Goal: Task Accomplishment & Management: Use online tool/utility

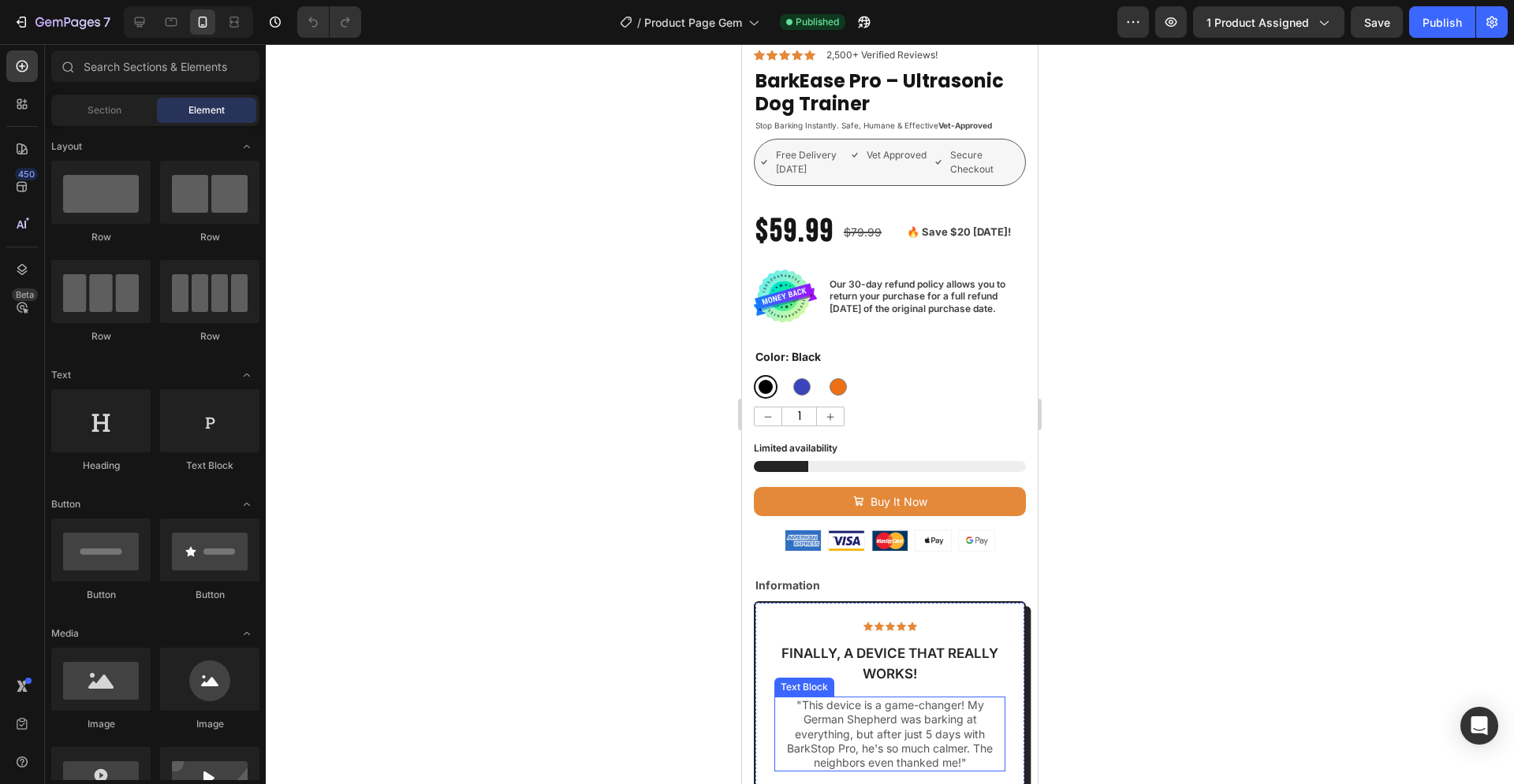
scroll to position [321, 0]
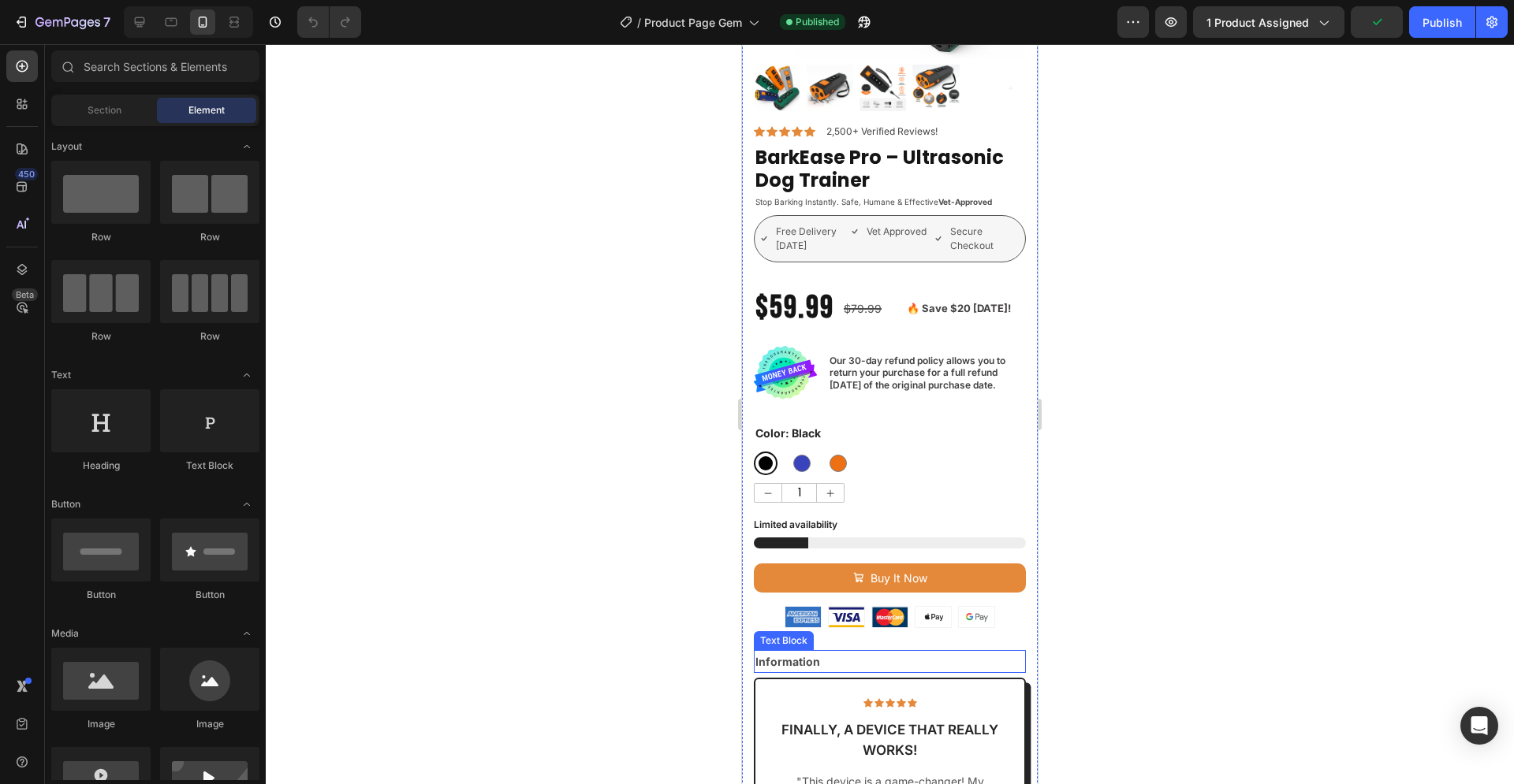
click at [775, 655] on strong "Information" at bounding box center [788, 661] width 65 height 13
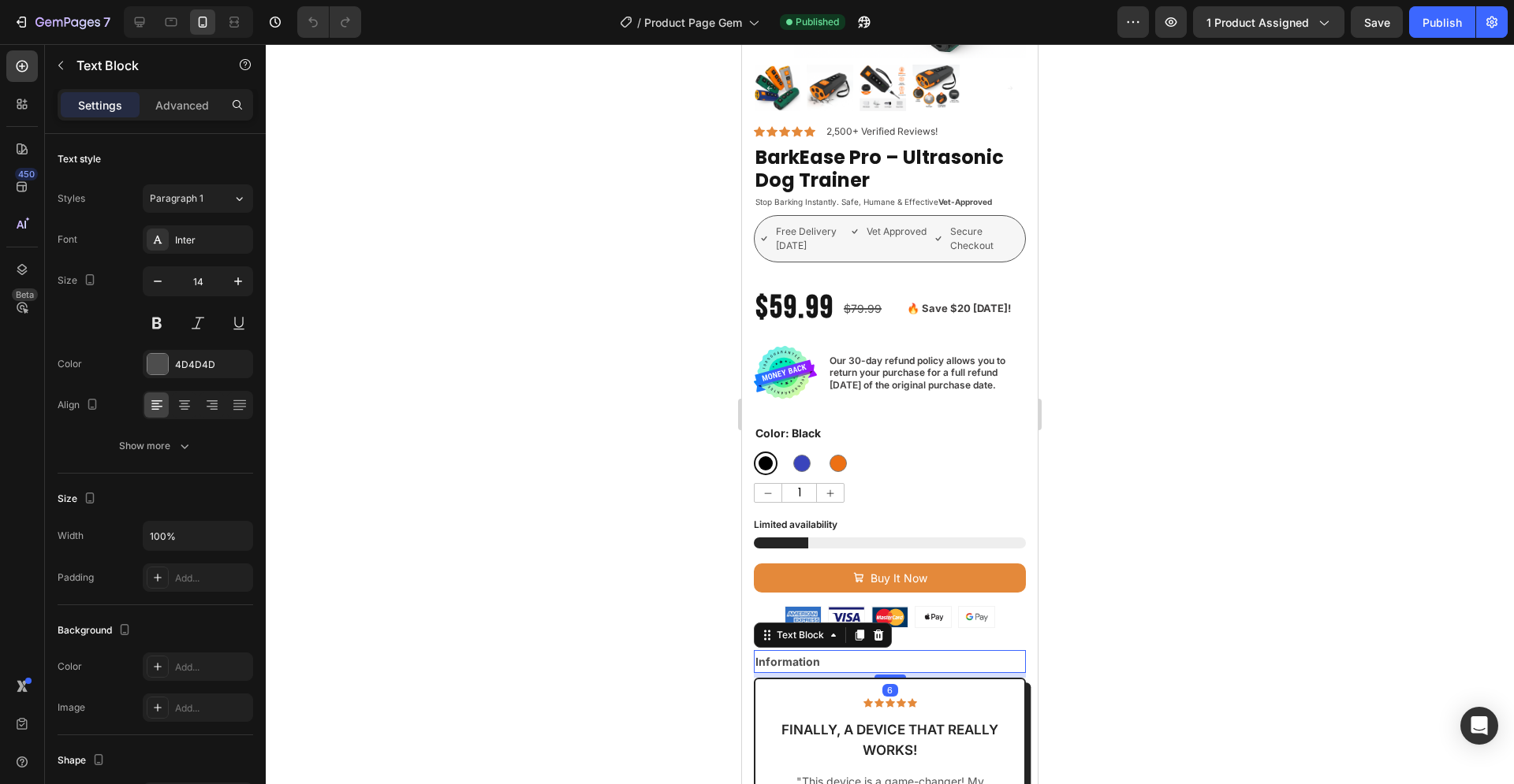
scroll to position [239, 0]
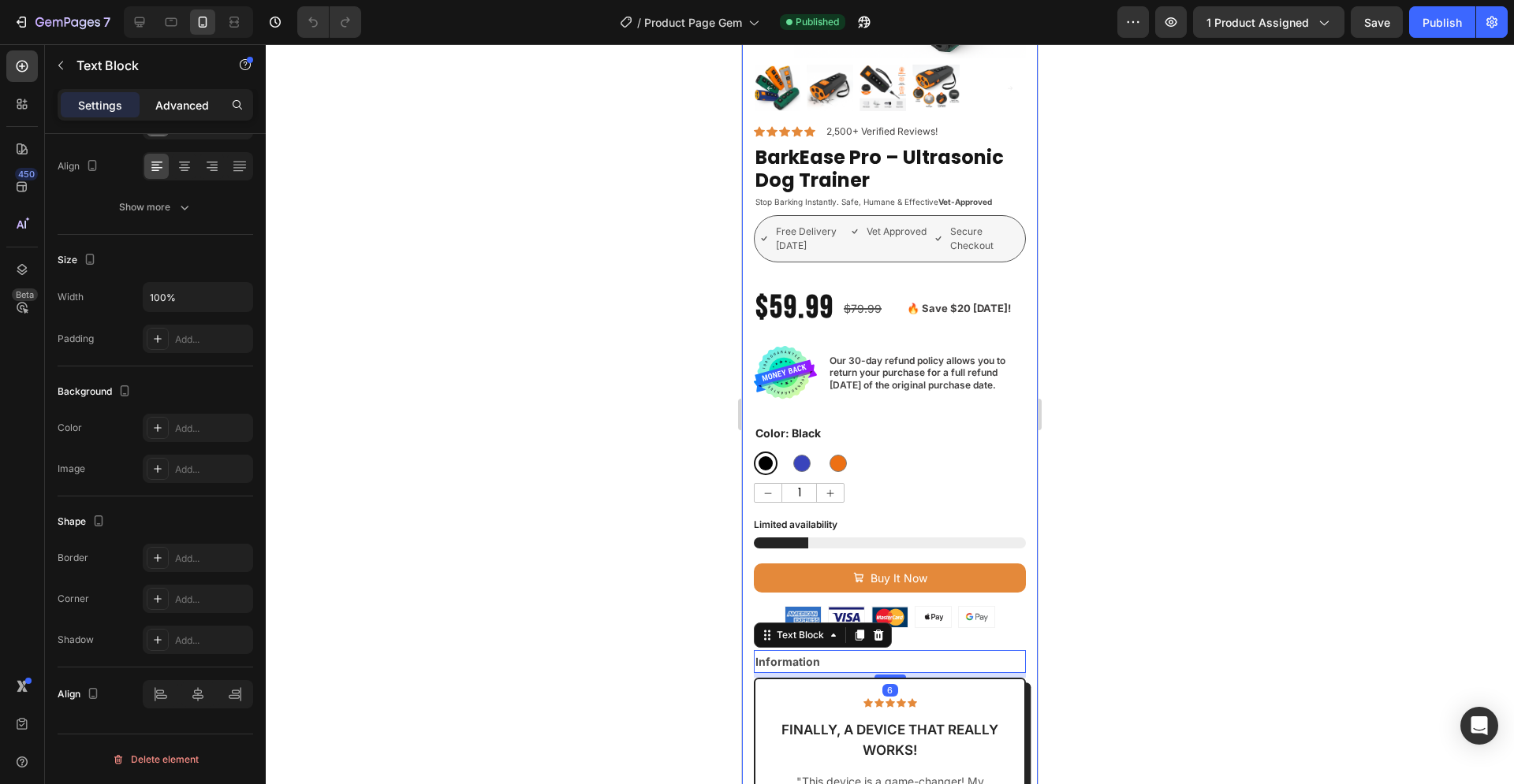
click at [195, 105] on p "Advanced" at bounding box center [182, 105] width 54 height 16
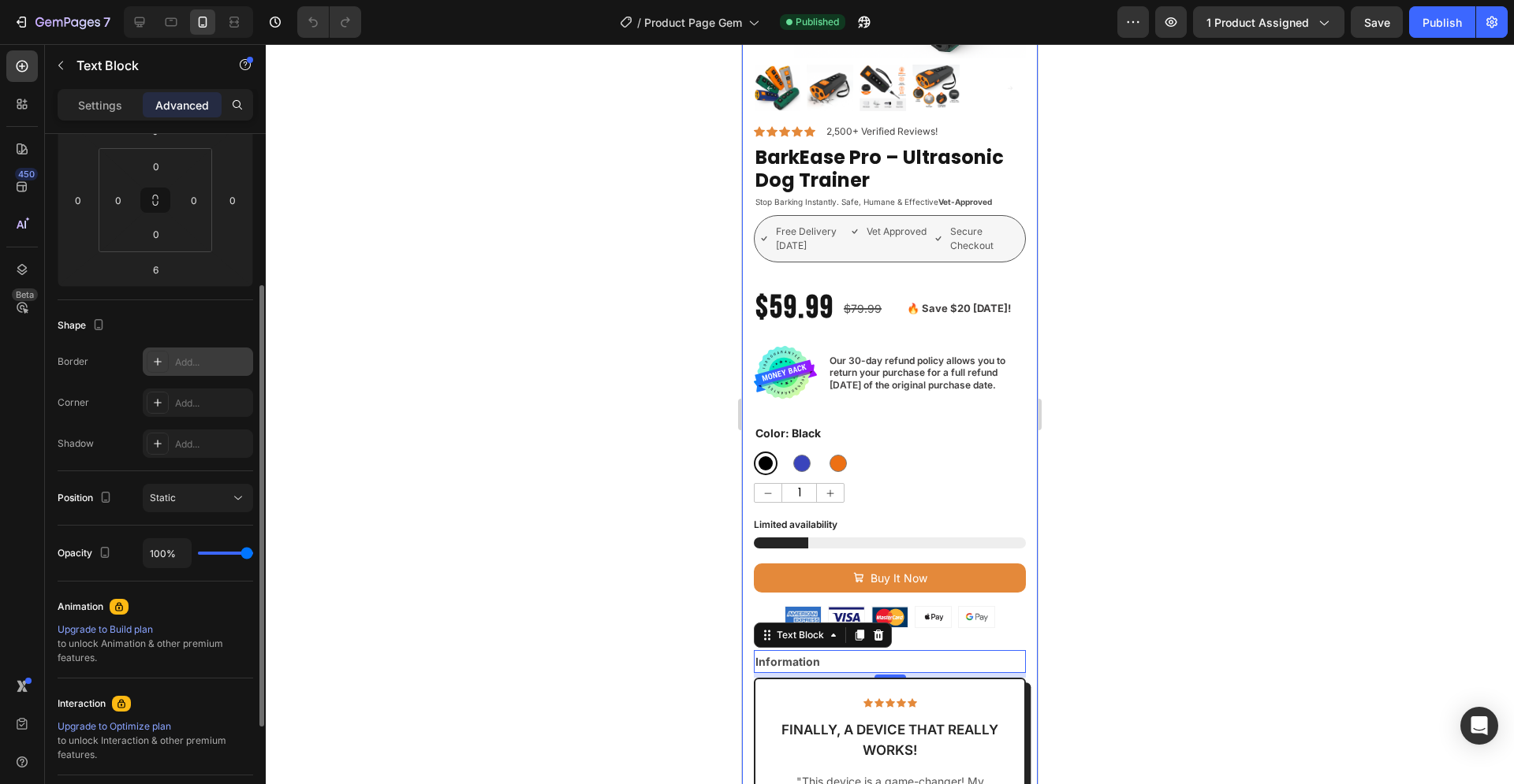
scroll to position [0, 0]
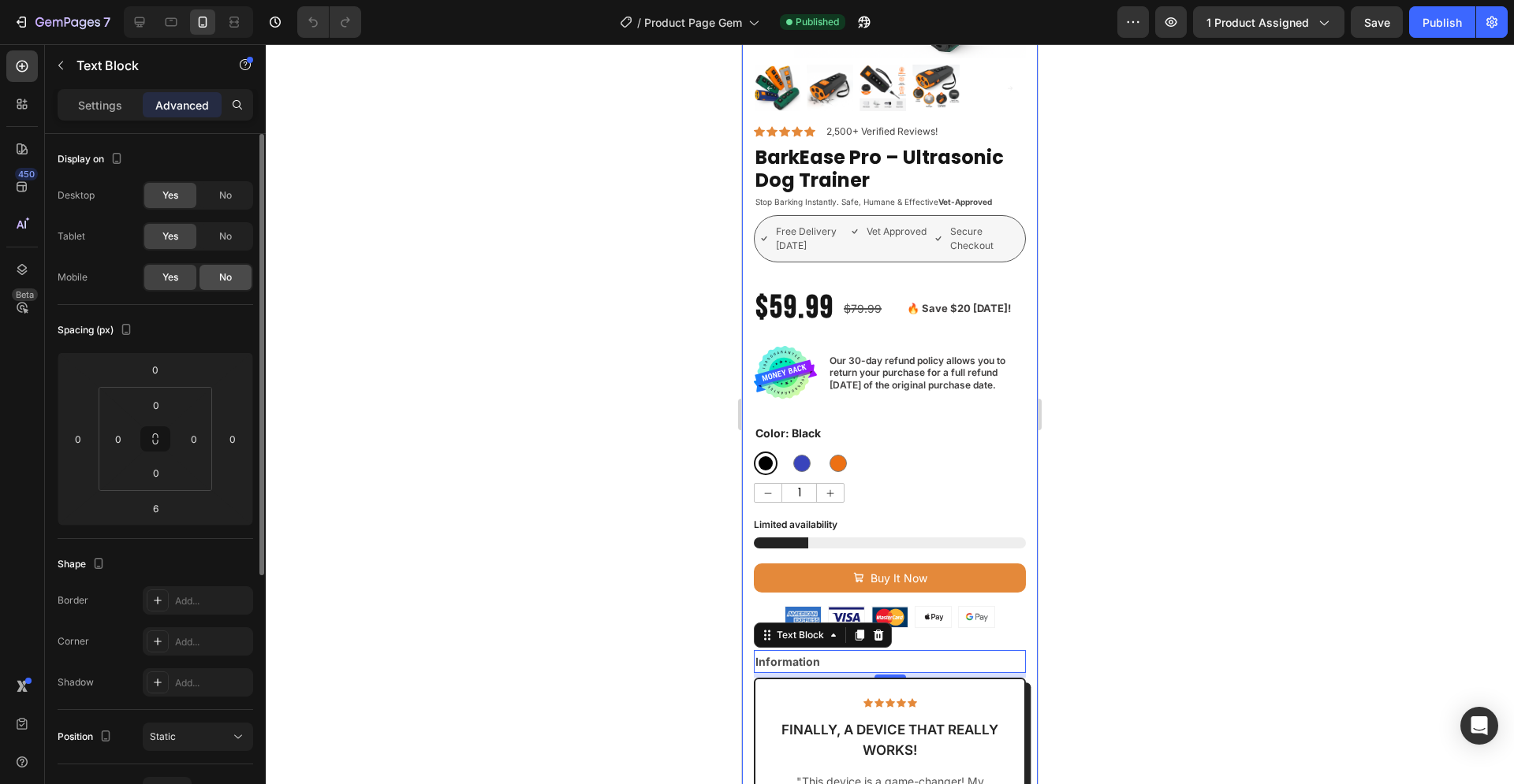
click at [217, 279] on div "No" at bounding box center [226, 277] width 52 height 25
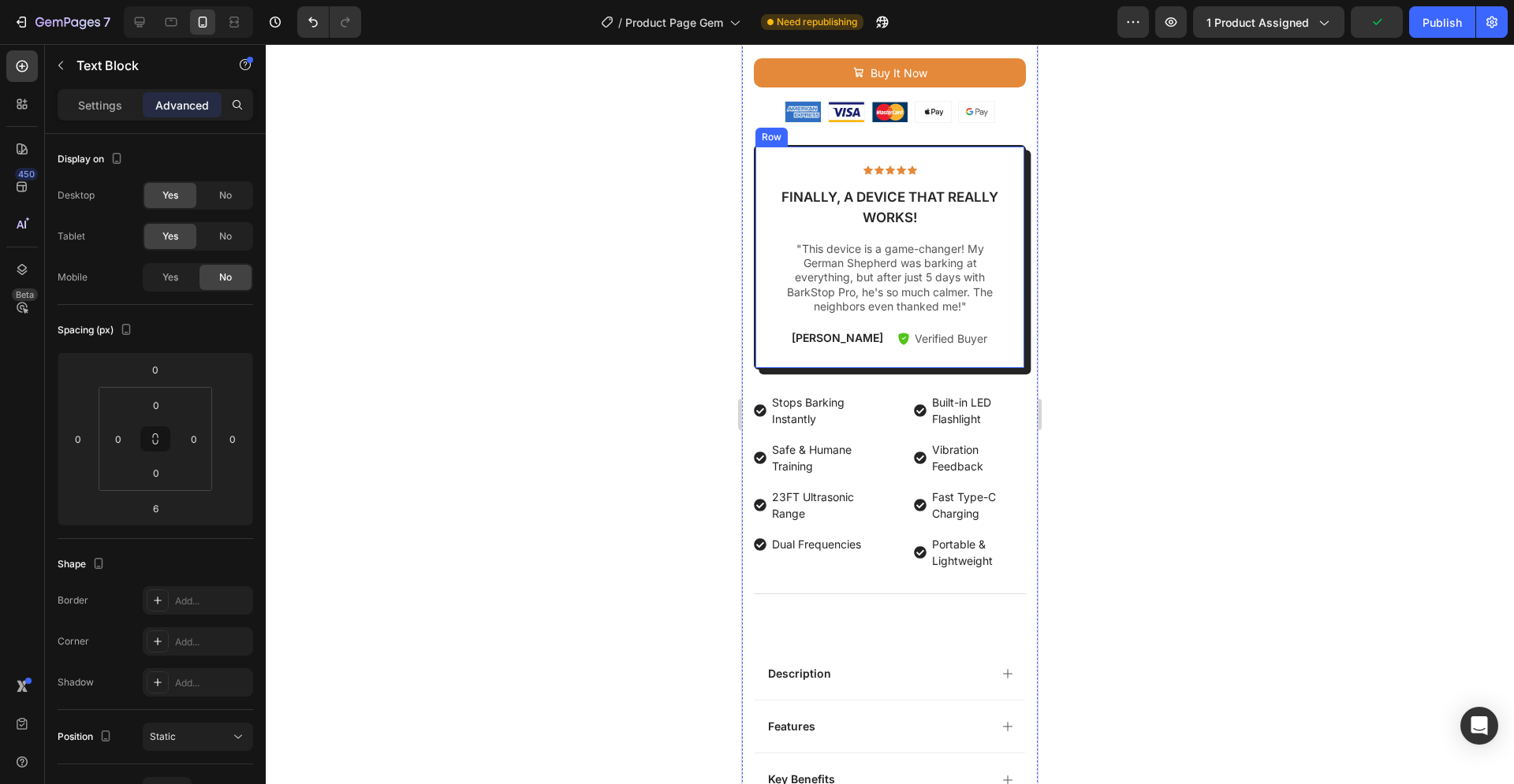
scroll to position [965, 0]
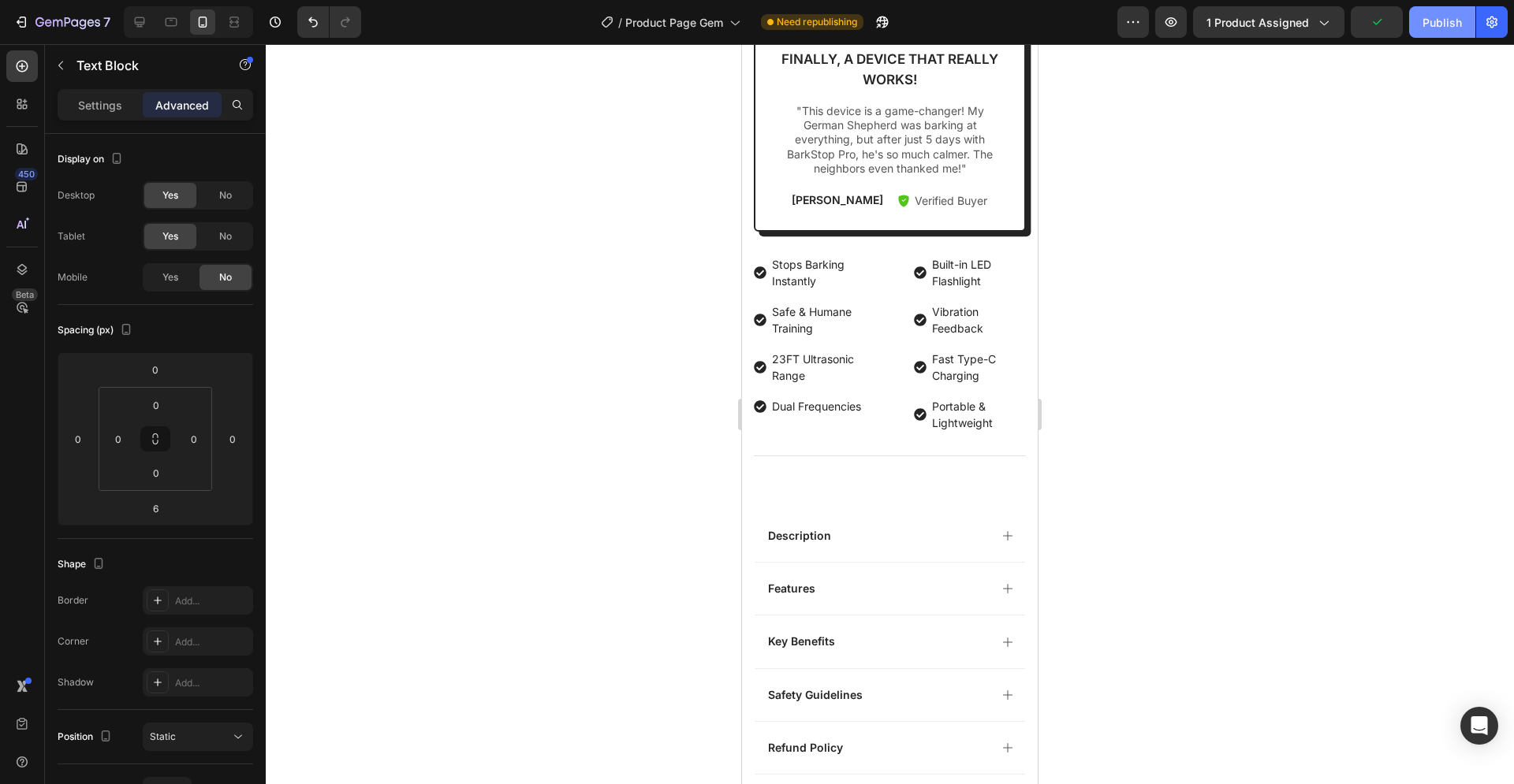
click at [1446, 30] on button "Publish" at bounding box center [1442, 22] width 66 height 32
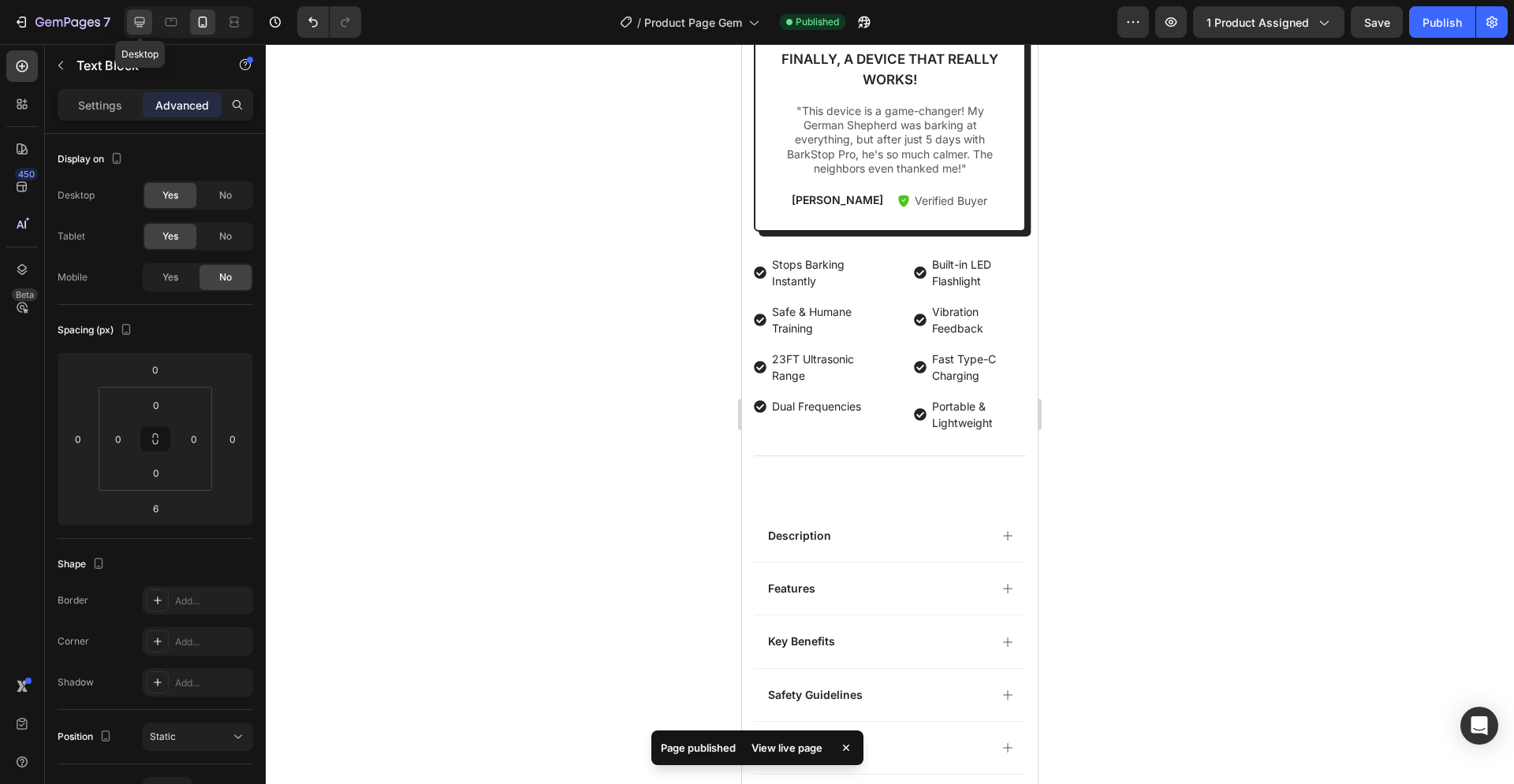
click at [132, 18] on div at bounding box center [139, 22] width 25 height 25
type input "2"
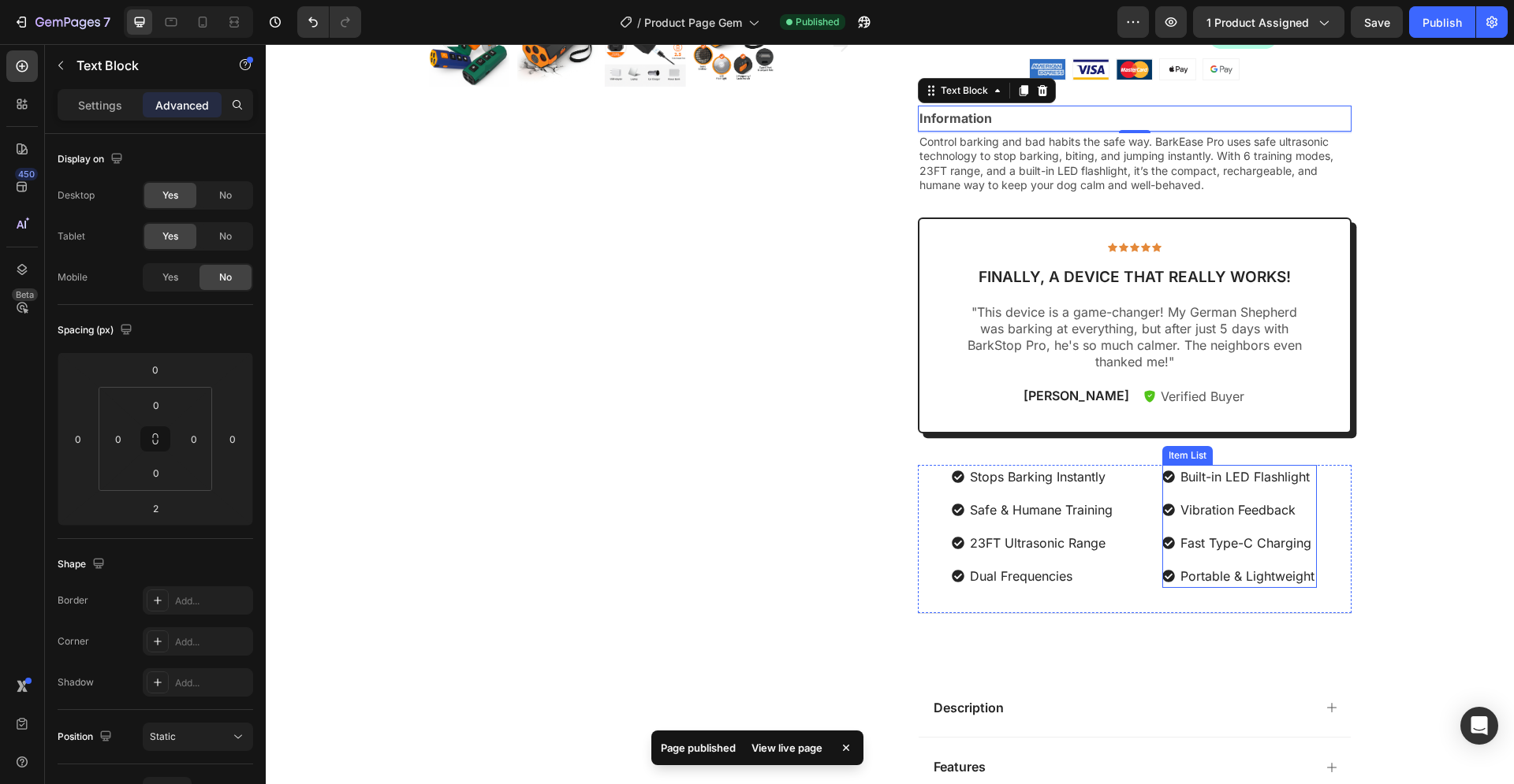
scroll to position [964, 0]
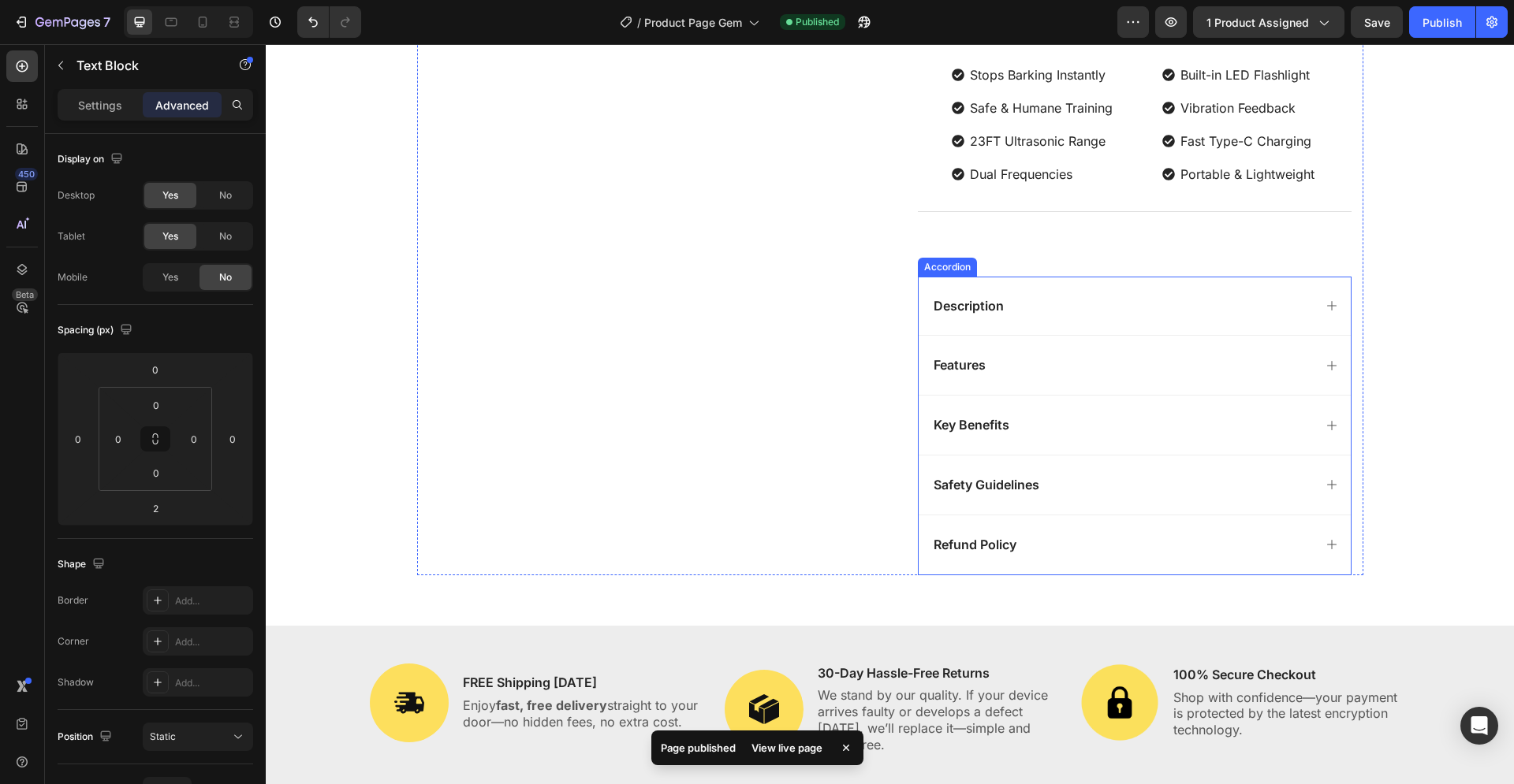
click at [1009, 279] on div "Description" at bounding box center [1134, 306] width 432 height 59
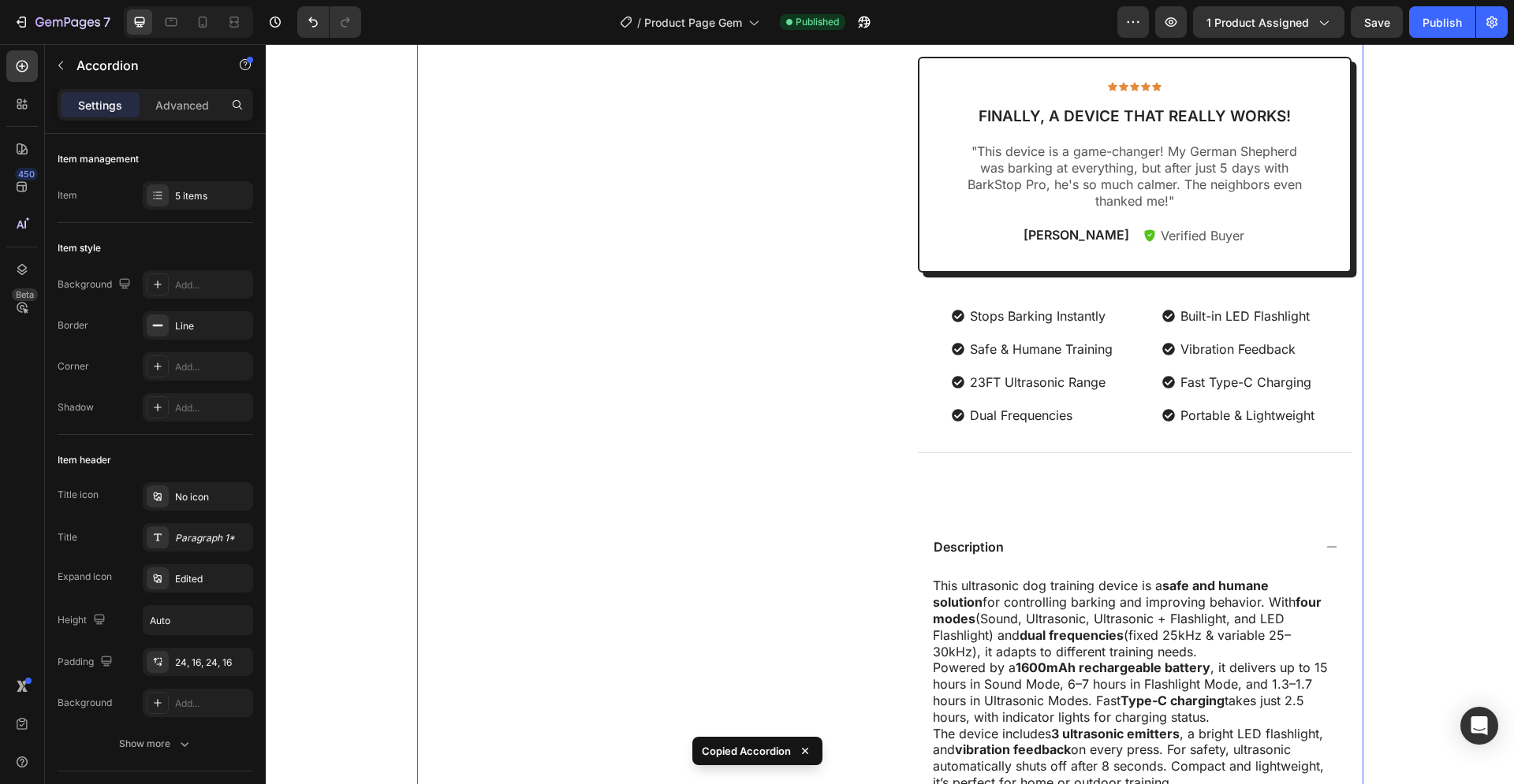
click at [519, 270] on div "Product Images" at bounding box center [646, 227] width 434 height 1647
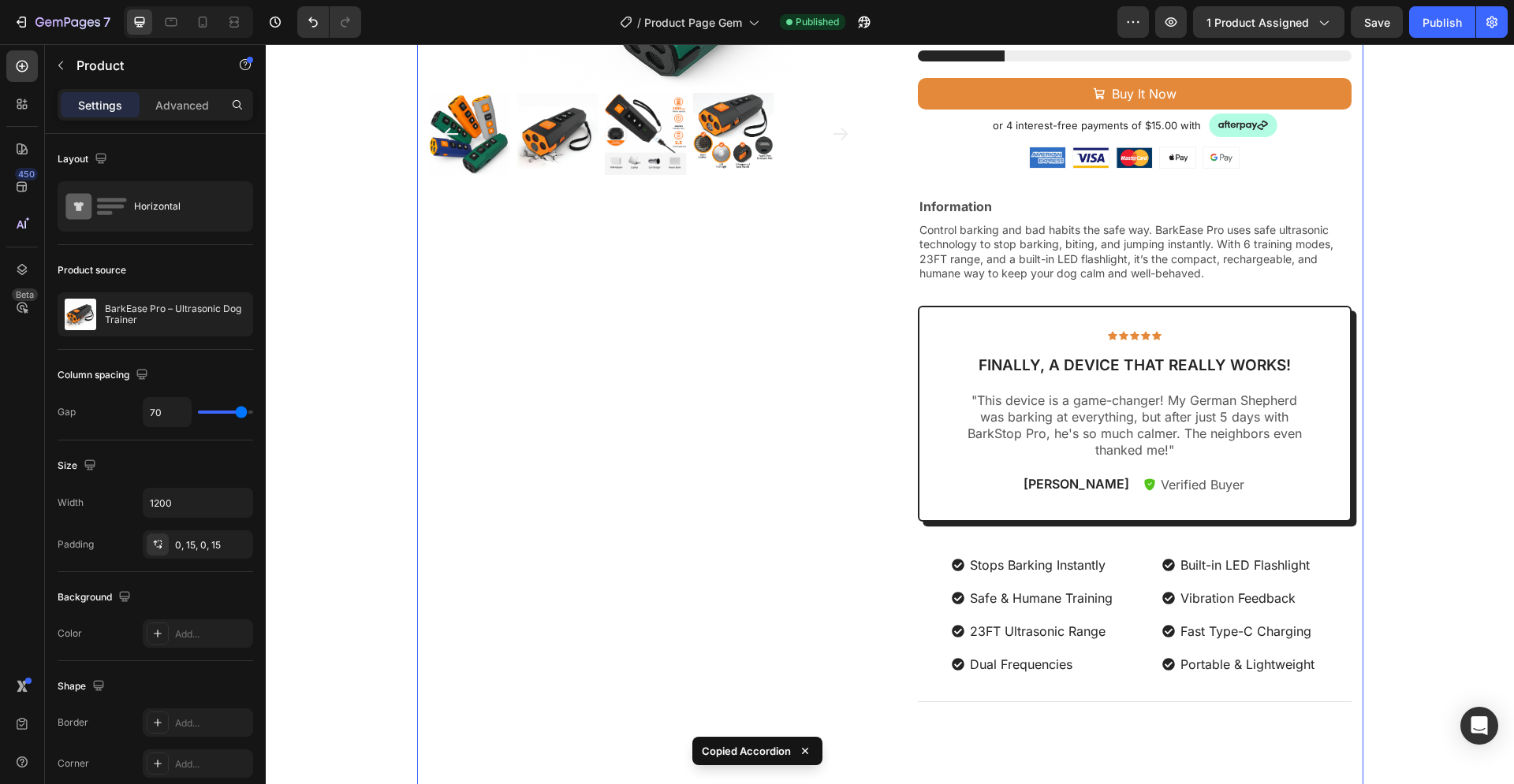
scroll to position [482, 0]
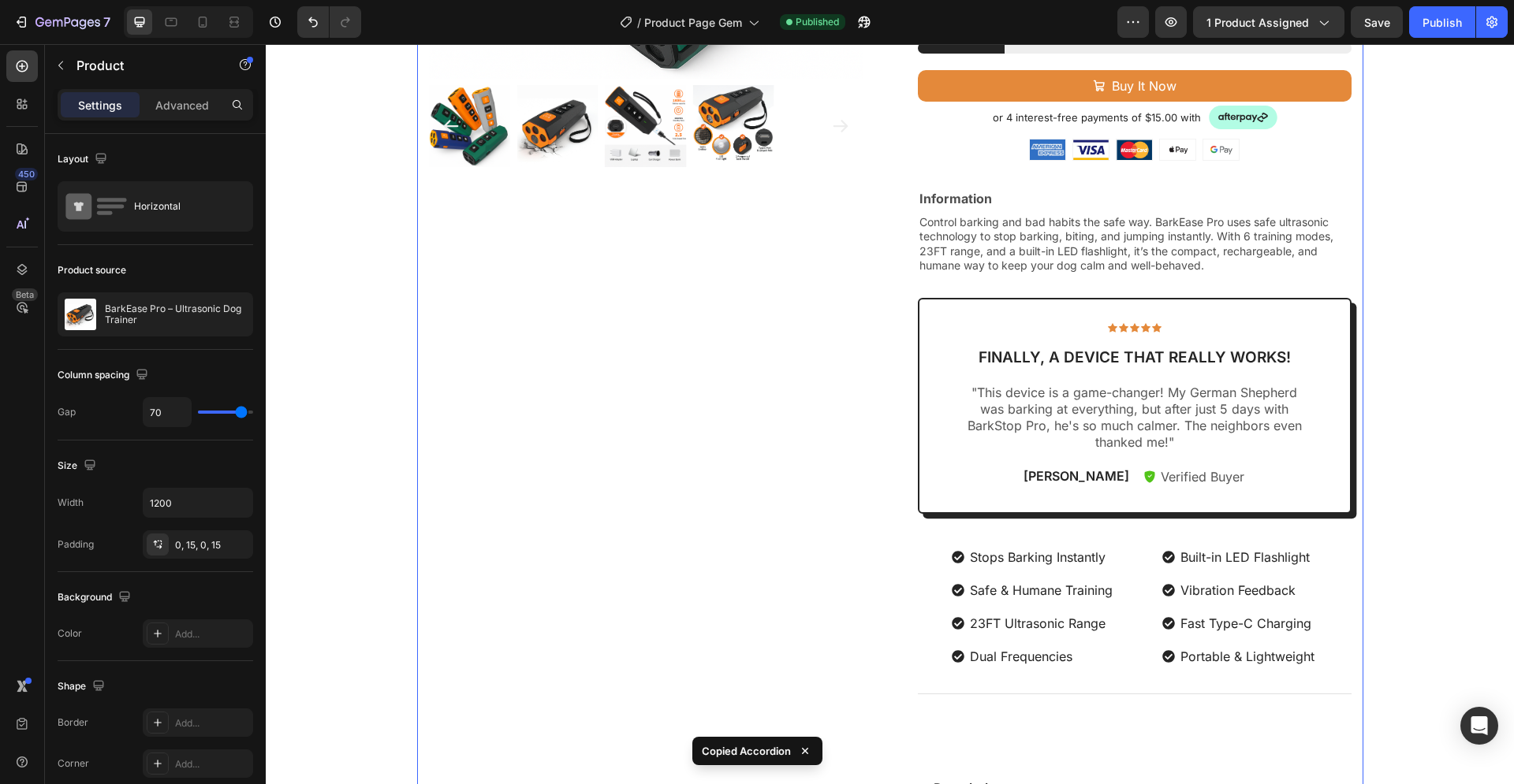
click at [547, 300] on div "Product Images" at bounding box center [646, 468] width 434 height 1647
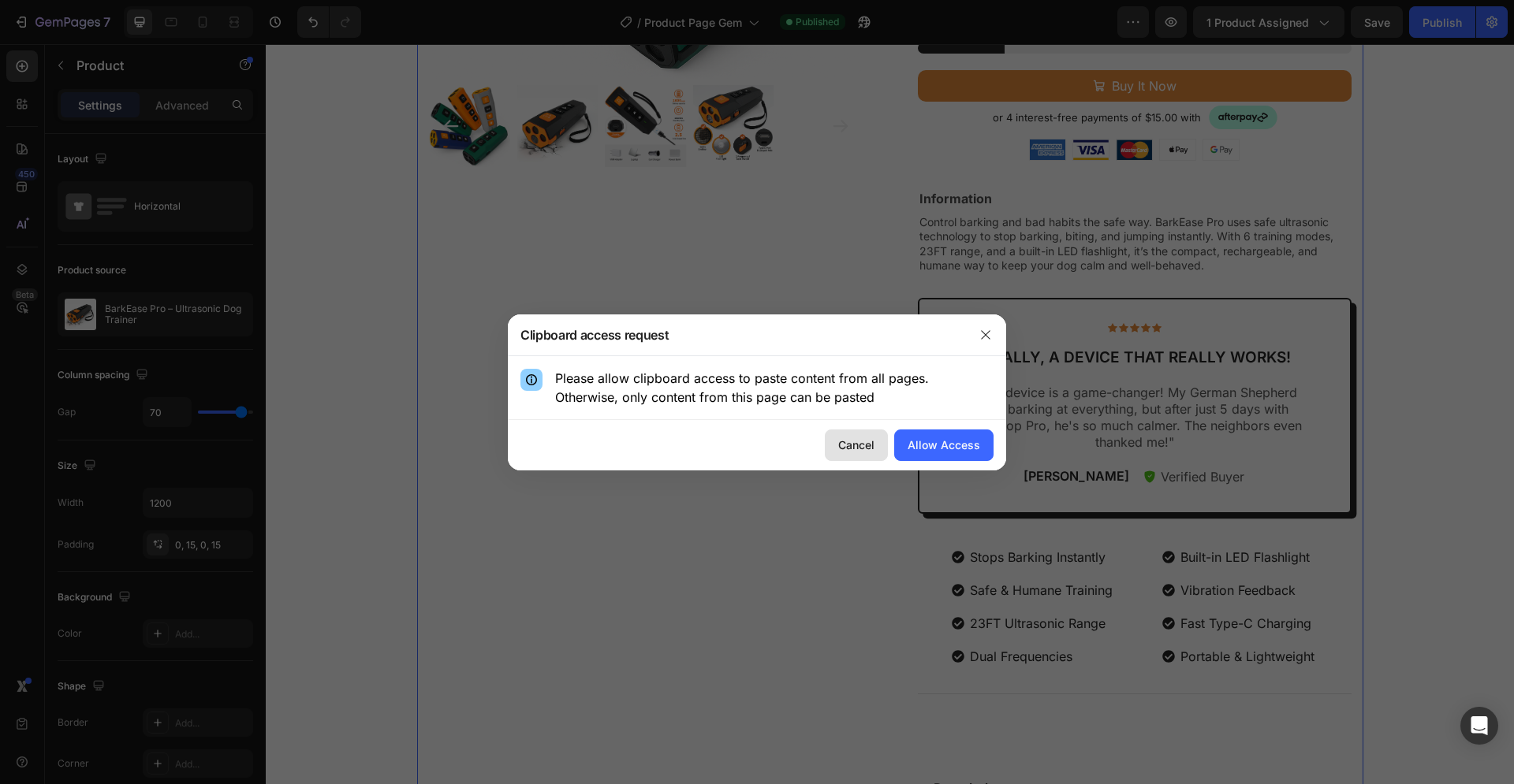
click at [852, 448] on div "Cancel" at bounding box center [856, 445] width 36 height 16
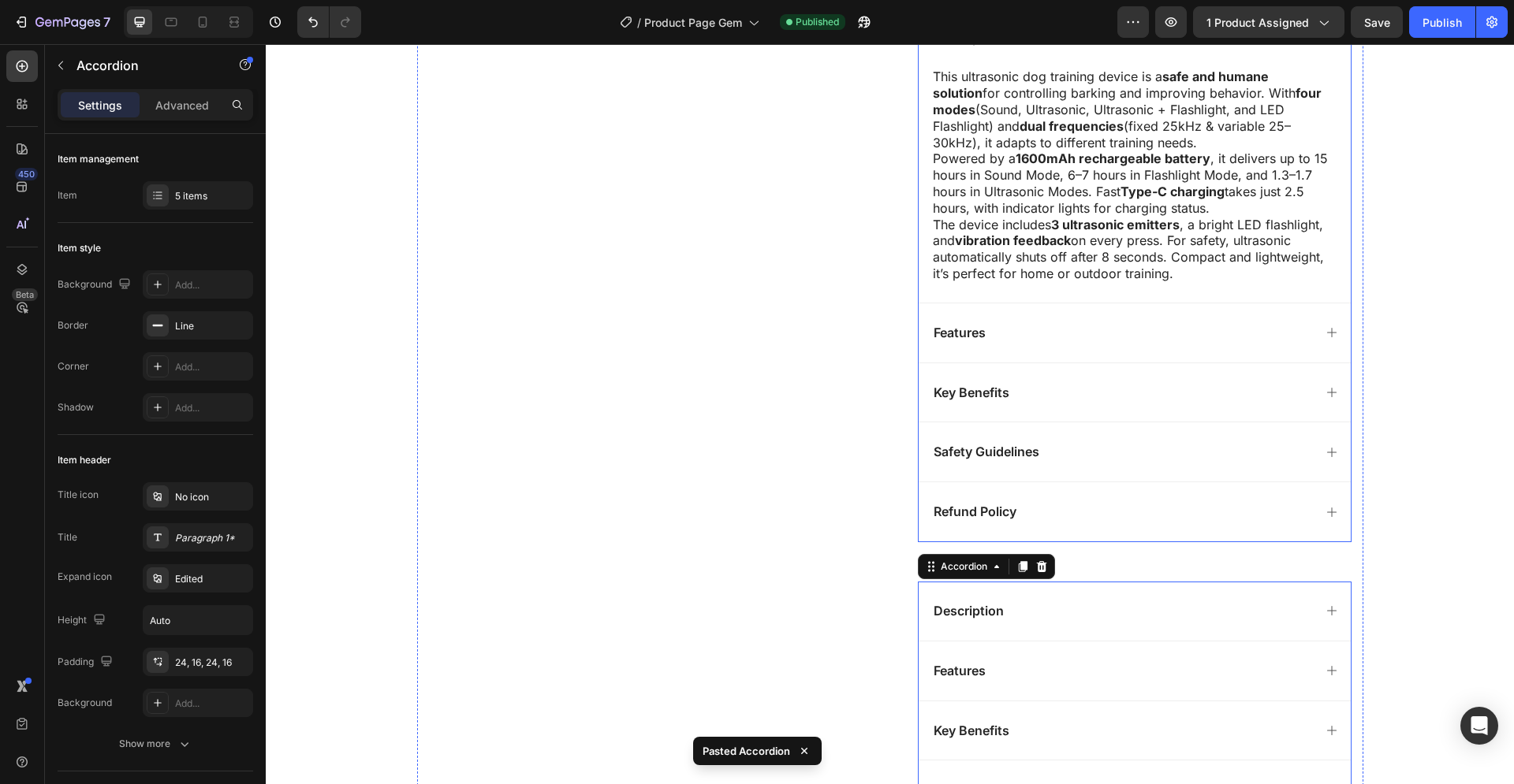
scroll to position [1473, 0]
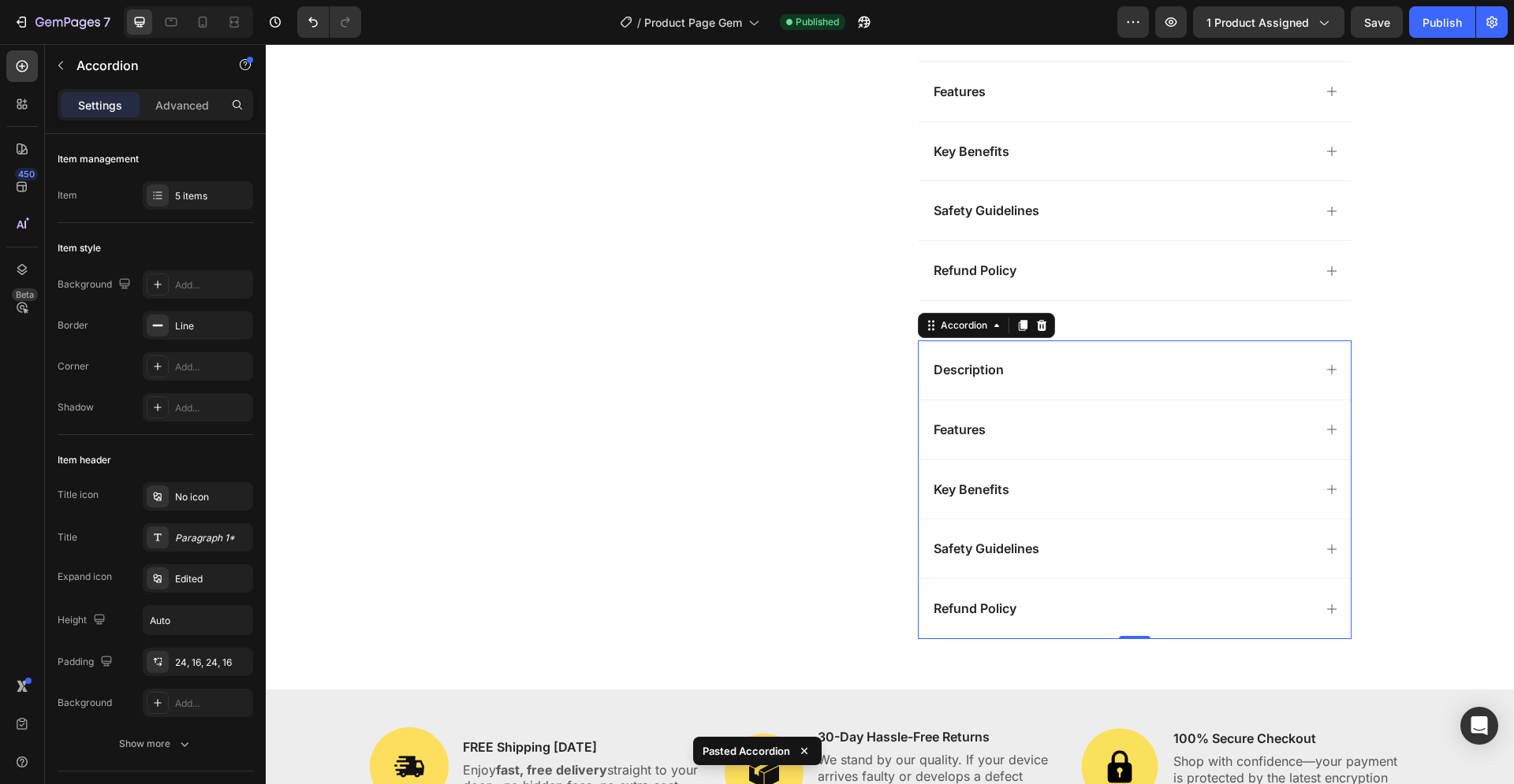
click at [1042, 370] on div "Description" at bounding box center [1122, 370] width 382 height 21
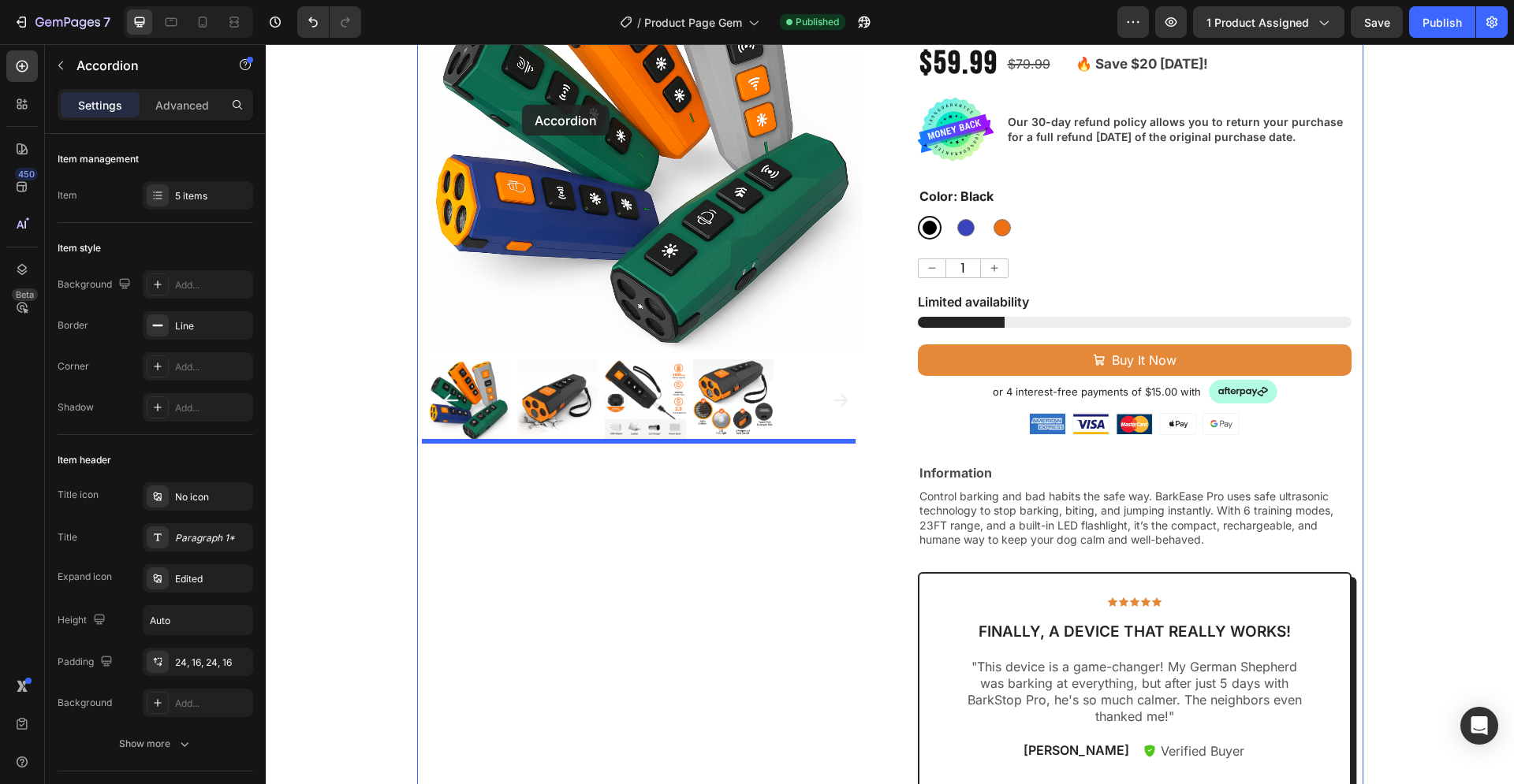
scroll to position [94, 0]
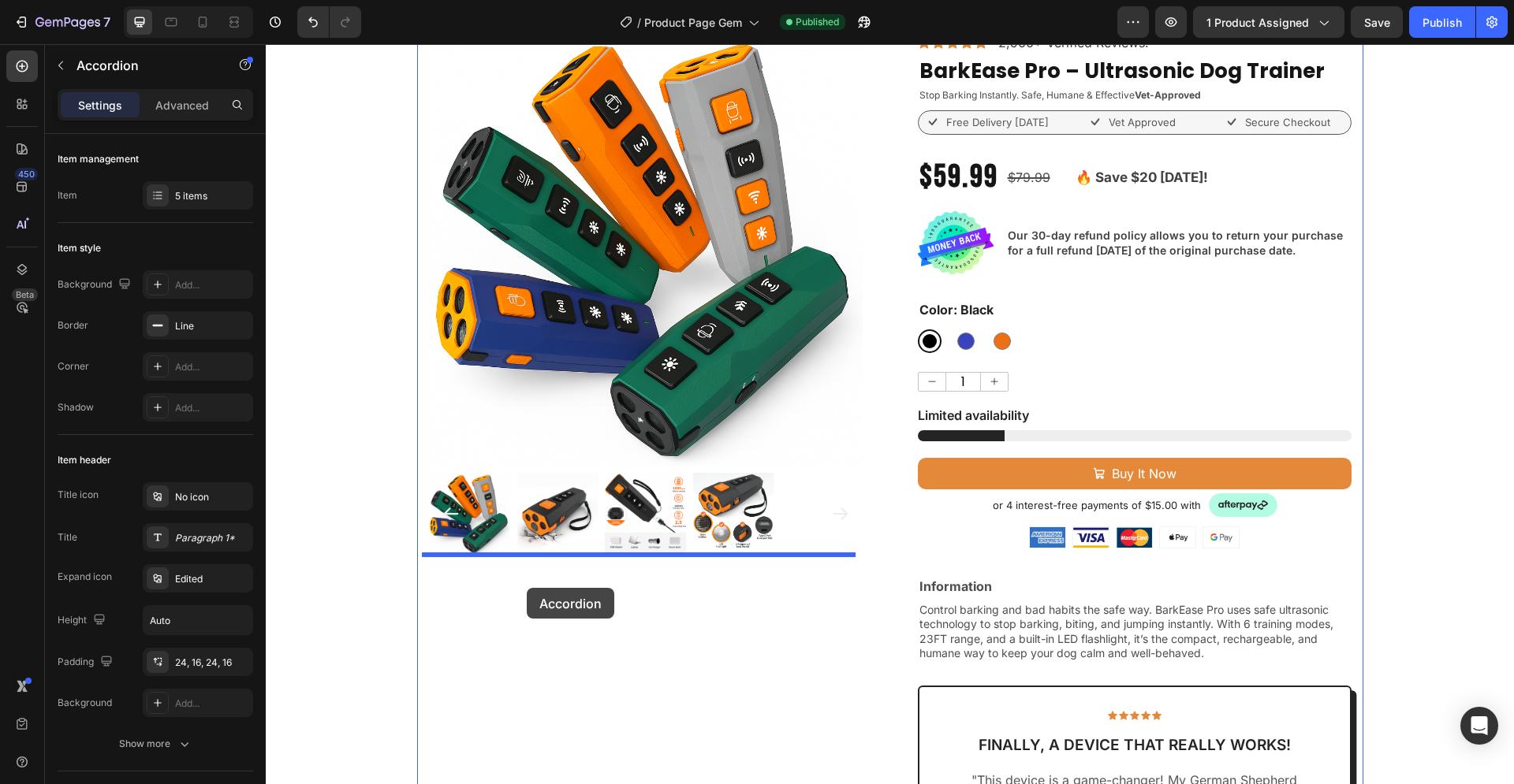
drag, startPoint x: 1003, startPoint y: 510, endPoint x: 527, endPoint y: 588, distance: 482.3
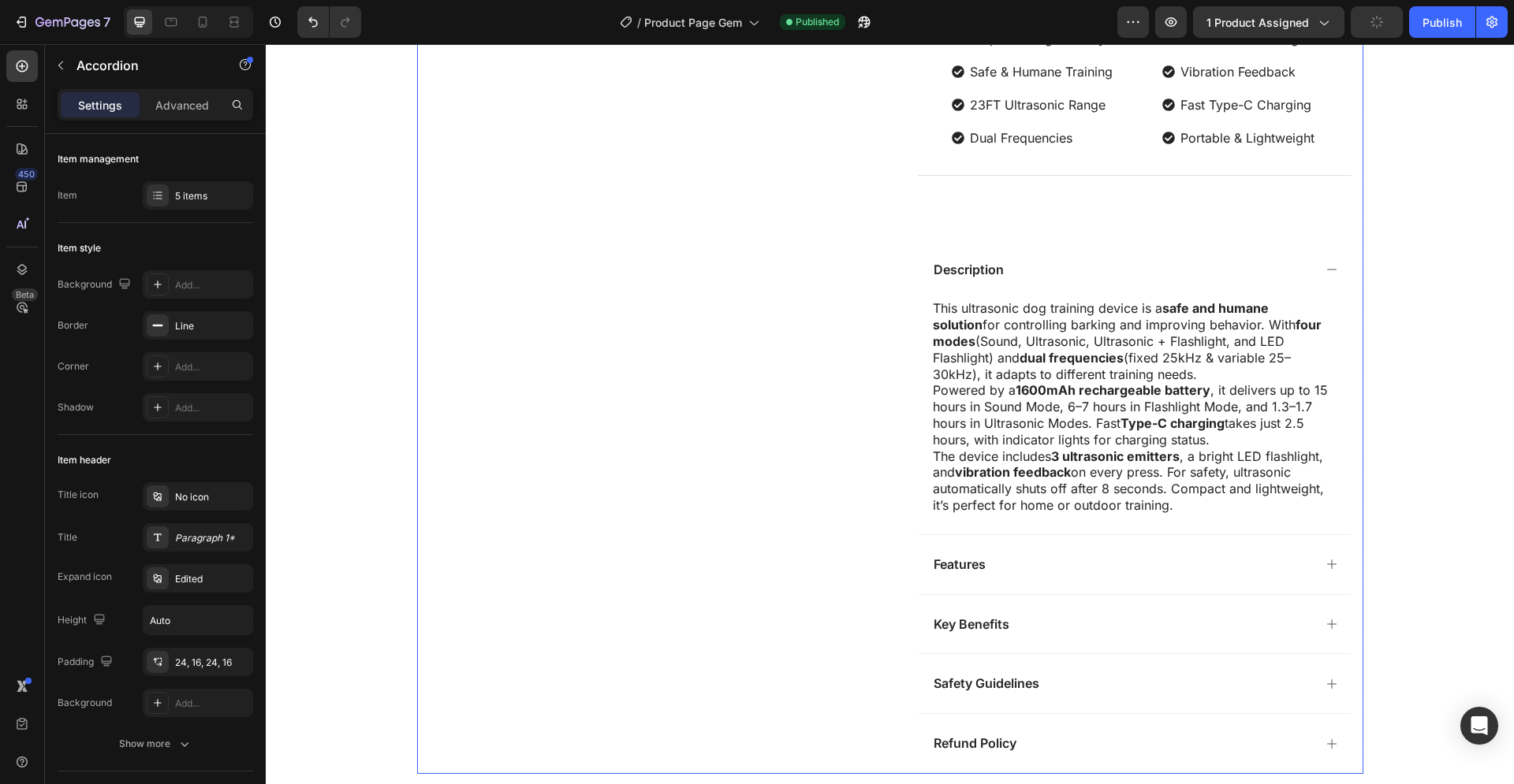
scroll to position [1059, 0]
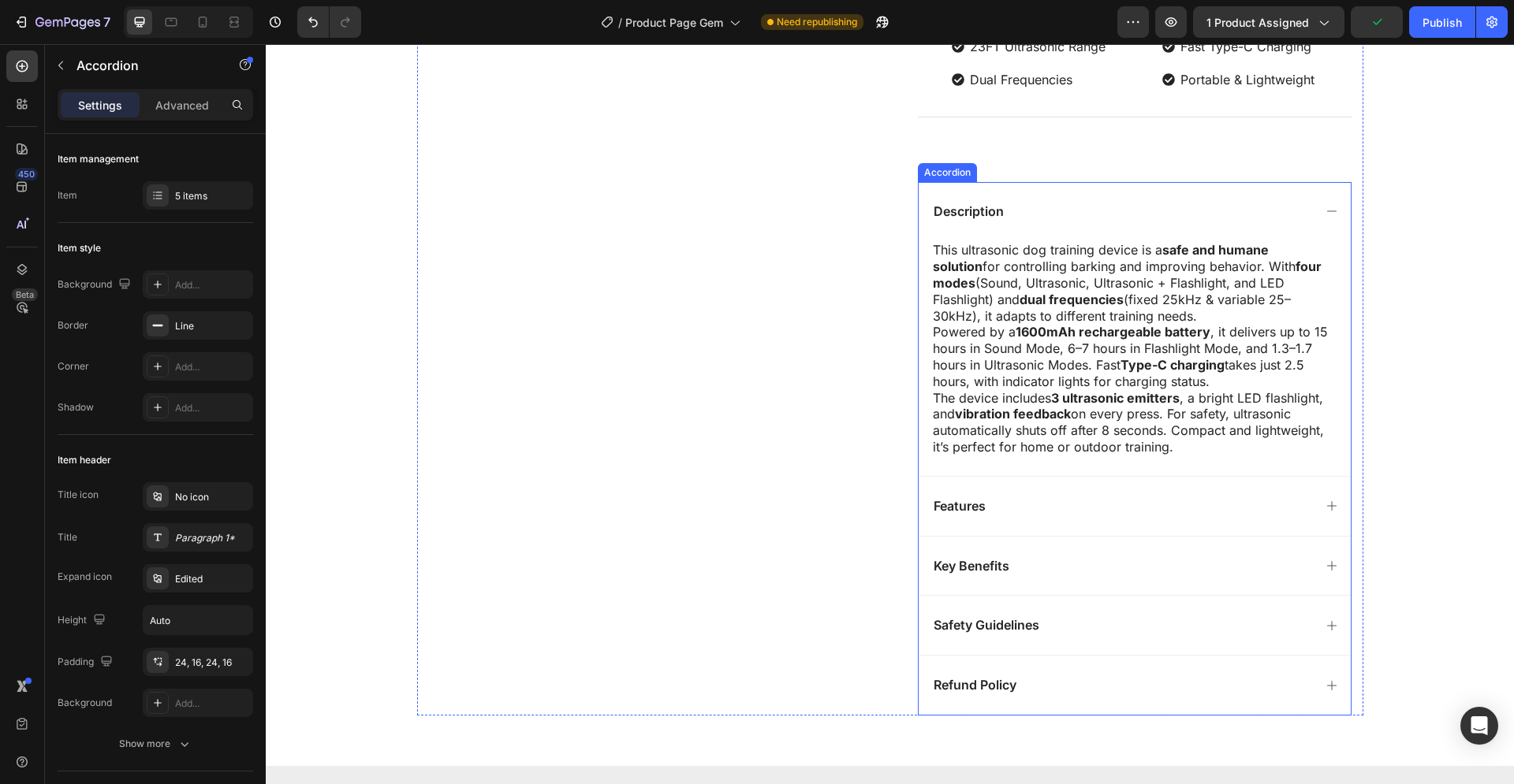
click at [1134, 208] on div "Description" at bounding box center [1122, 212] width 382 height 21
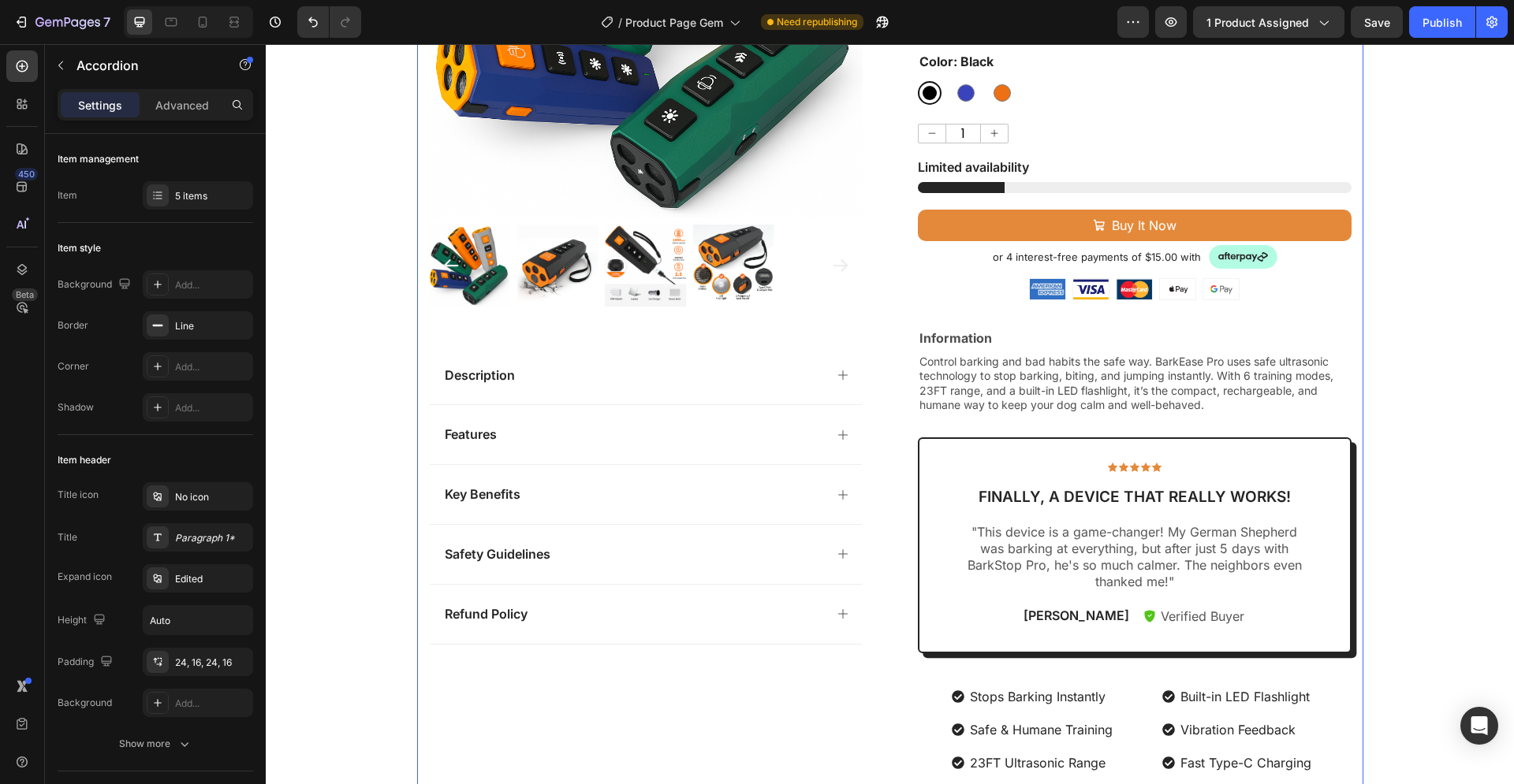
scroll to position [335, 0]
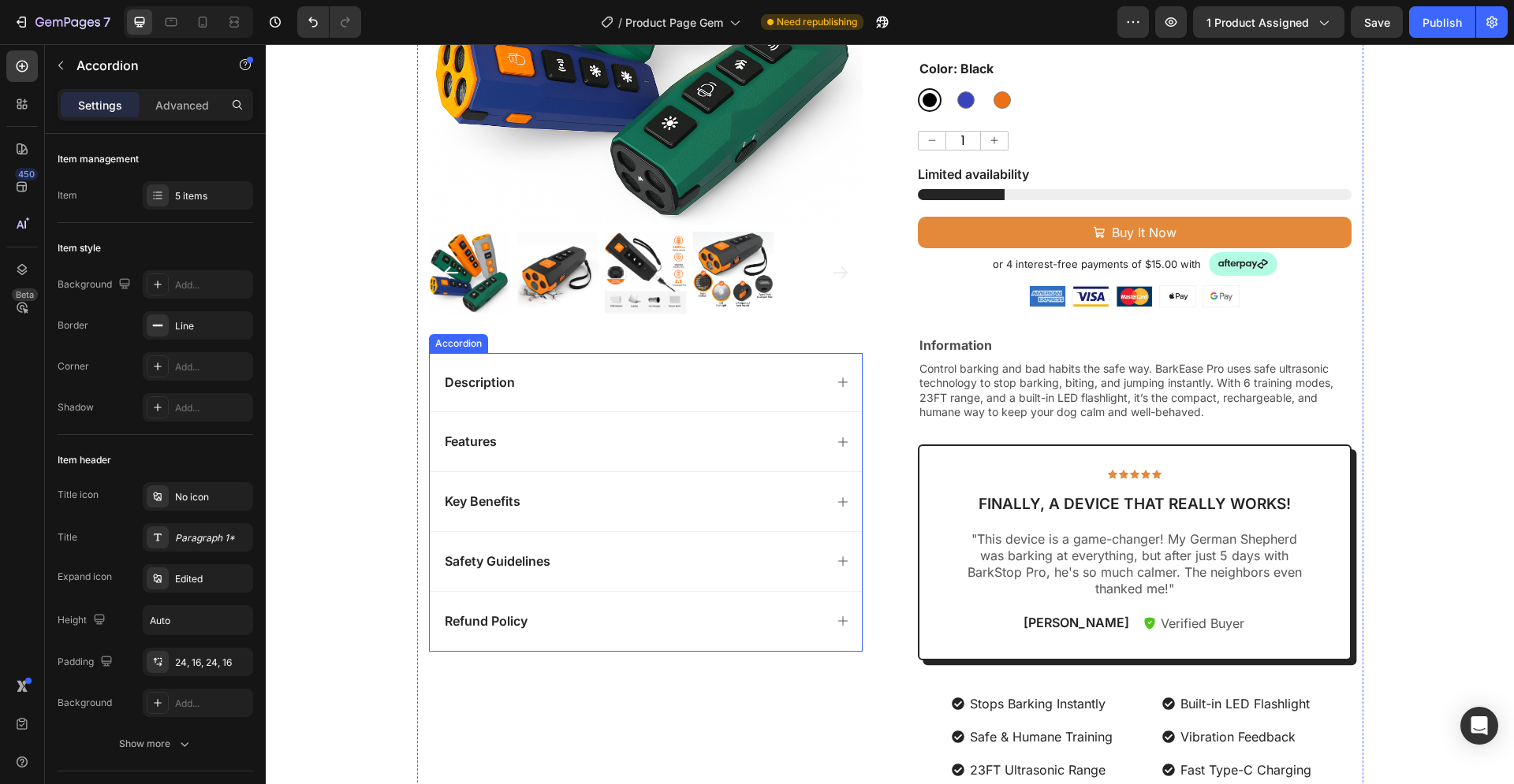
click at [574, 377] on div "Description" at bounding box center [633, 383] width 382 height 21
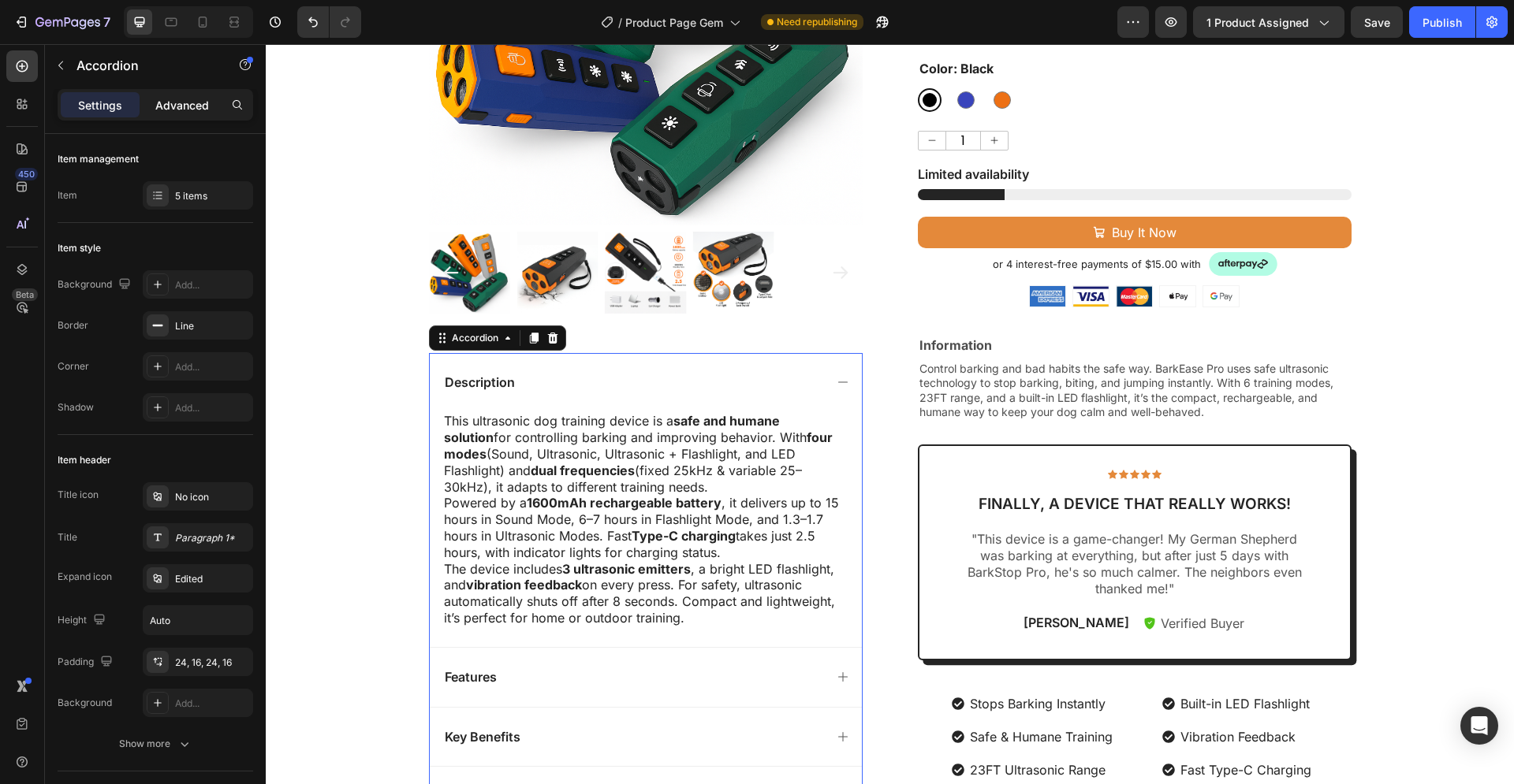
click at [204, 104] on p "Advanced" at bounding box center [182, 105] width 54 height 16
type input "100%"
type input "100"
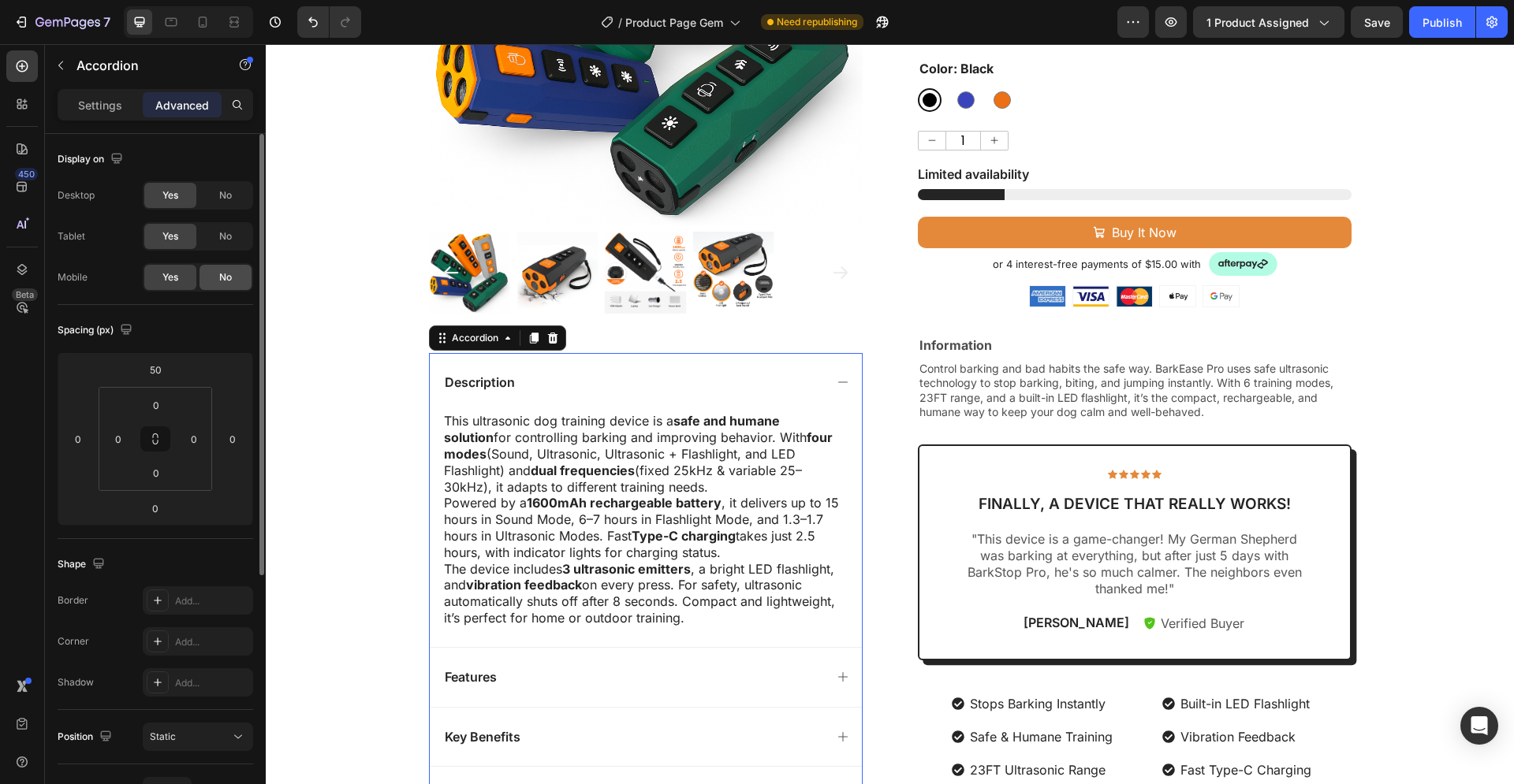
click at [222, 278] on span "No" at bounding box center [225, 277] width 12 height 14
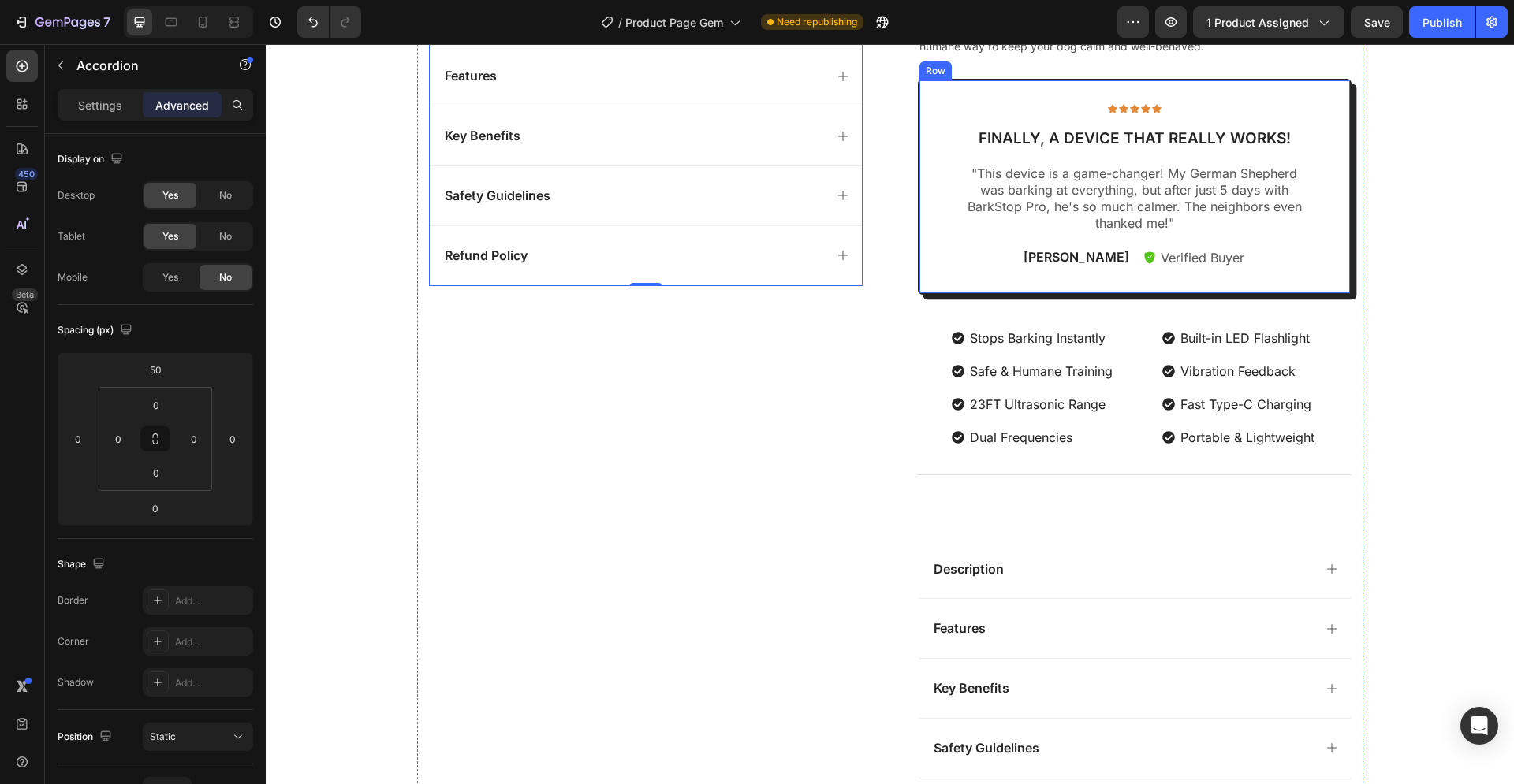
scroll to position [898, 0]
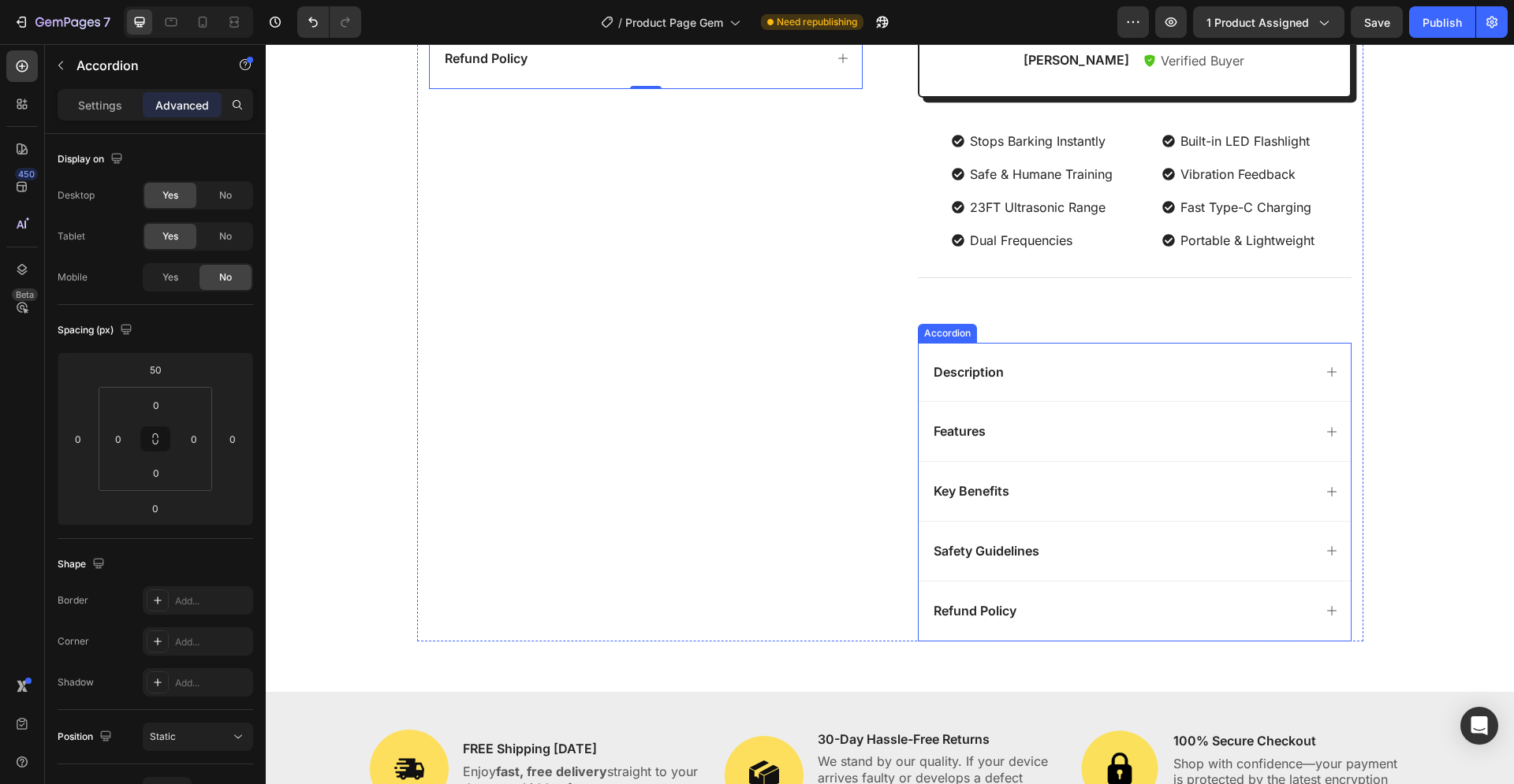
click at [1027, 355] on div "Description" at bounding box center [1134, 372] width 432 height 59
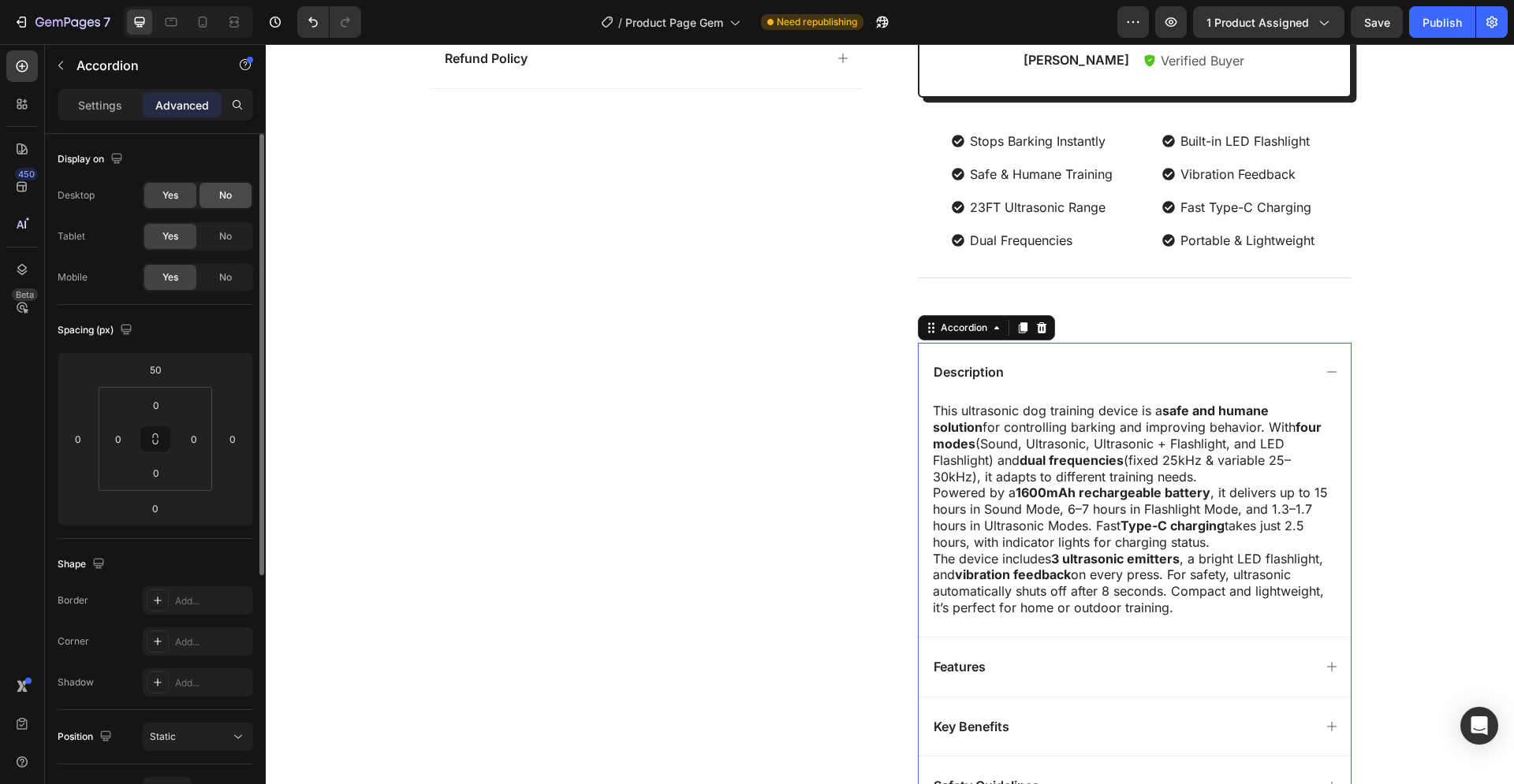
click at [222, 194] on span "No" at bounding box center [225, 195] width 12 height 14
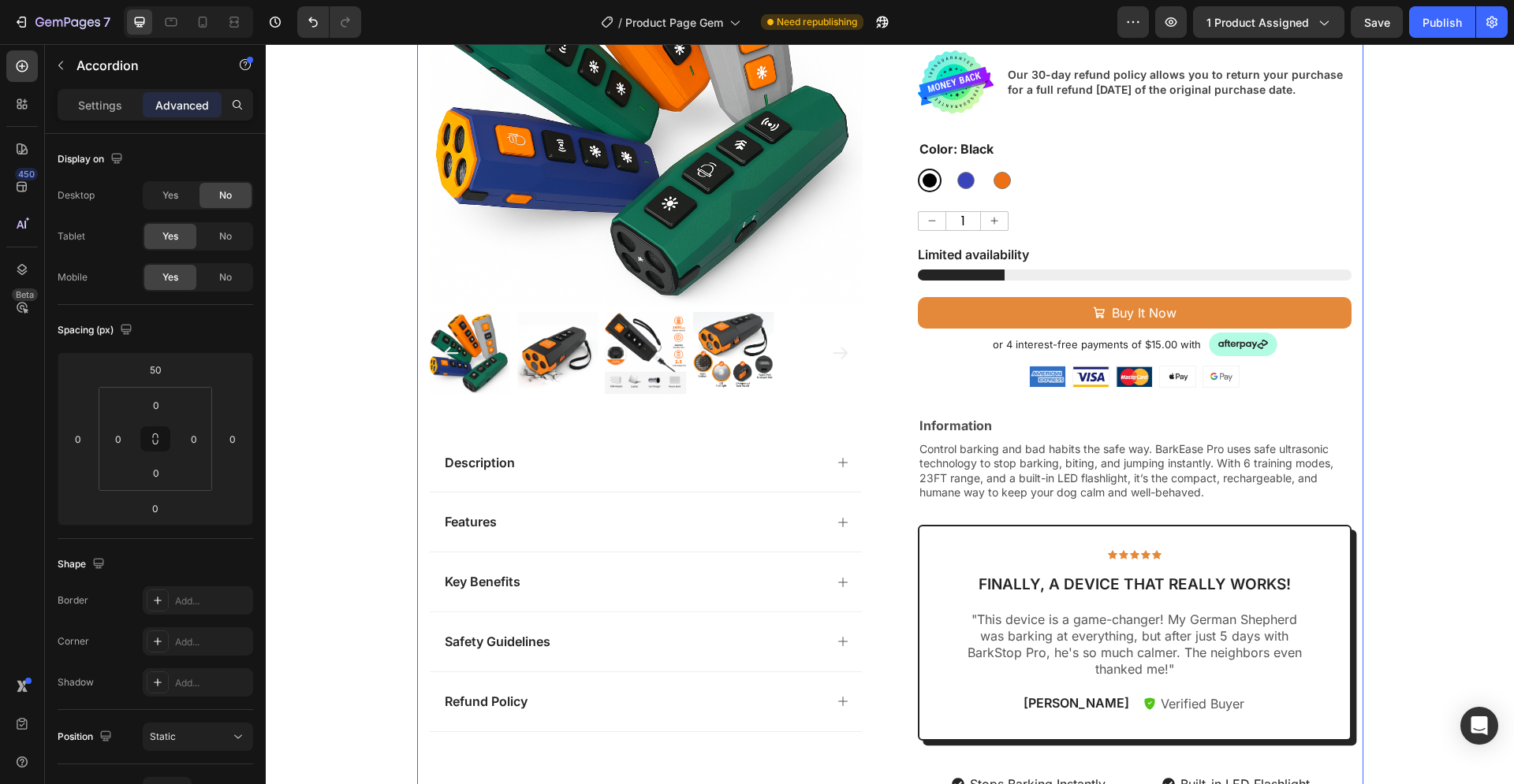
scroll to position [0, 0]
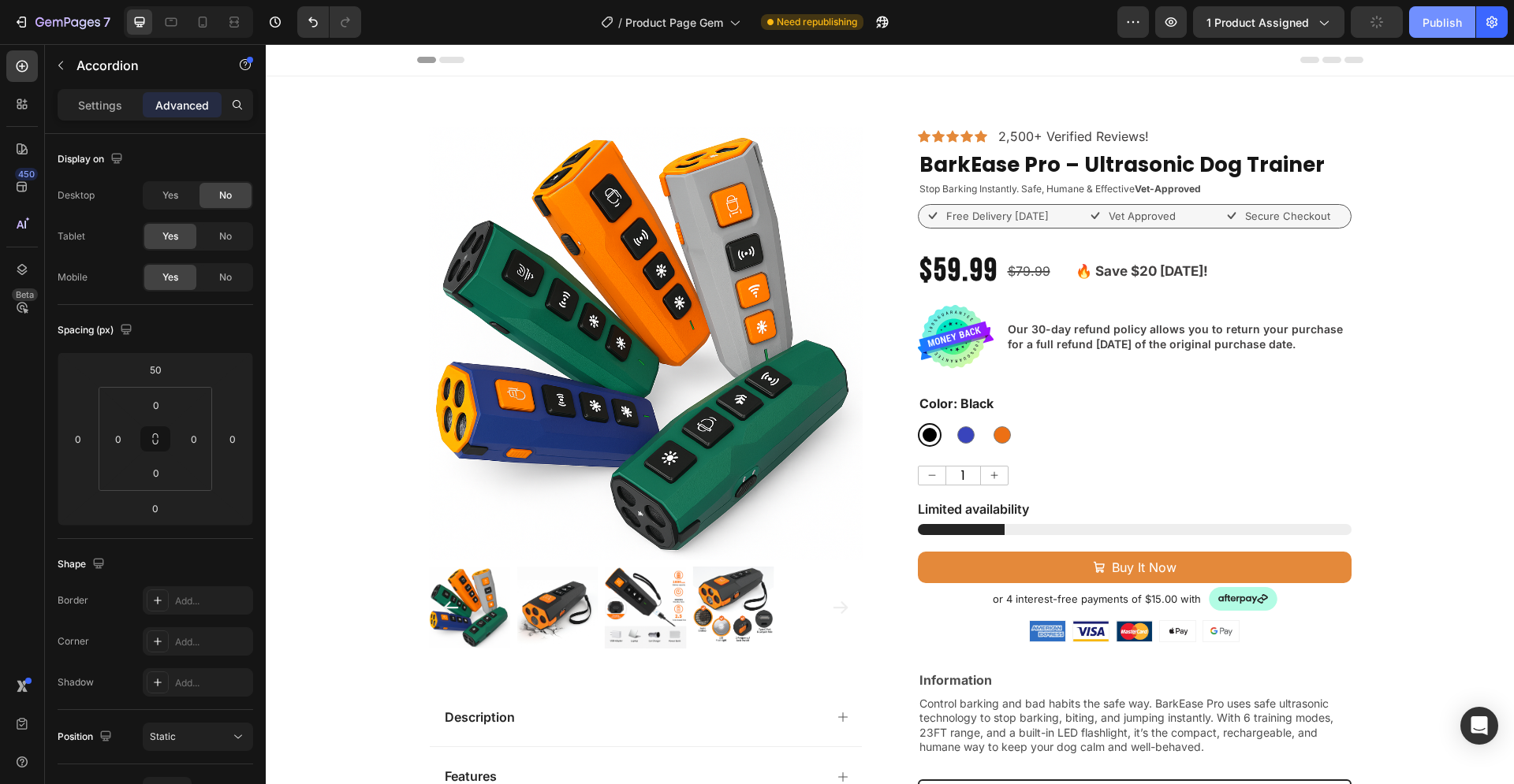
click at [1453, 23] on div "Publish" at bounding box center [1442, 22] width 39 height 16
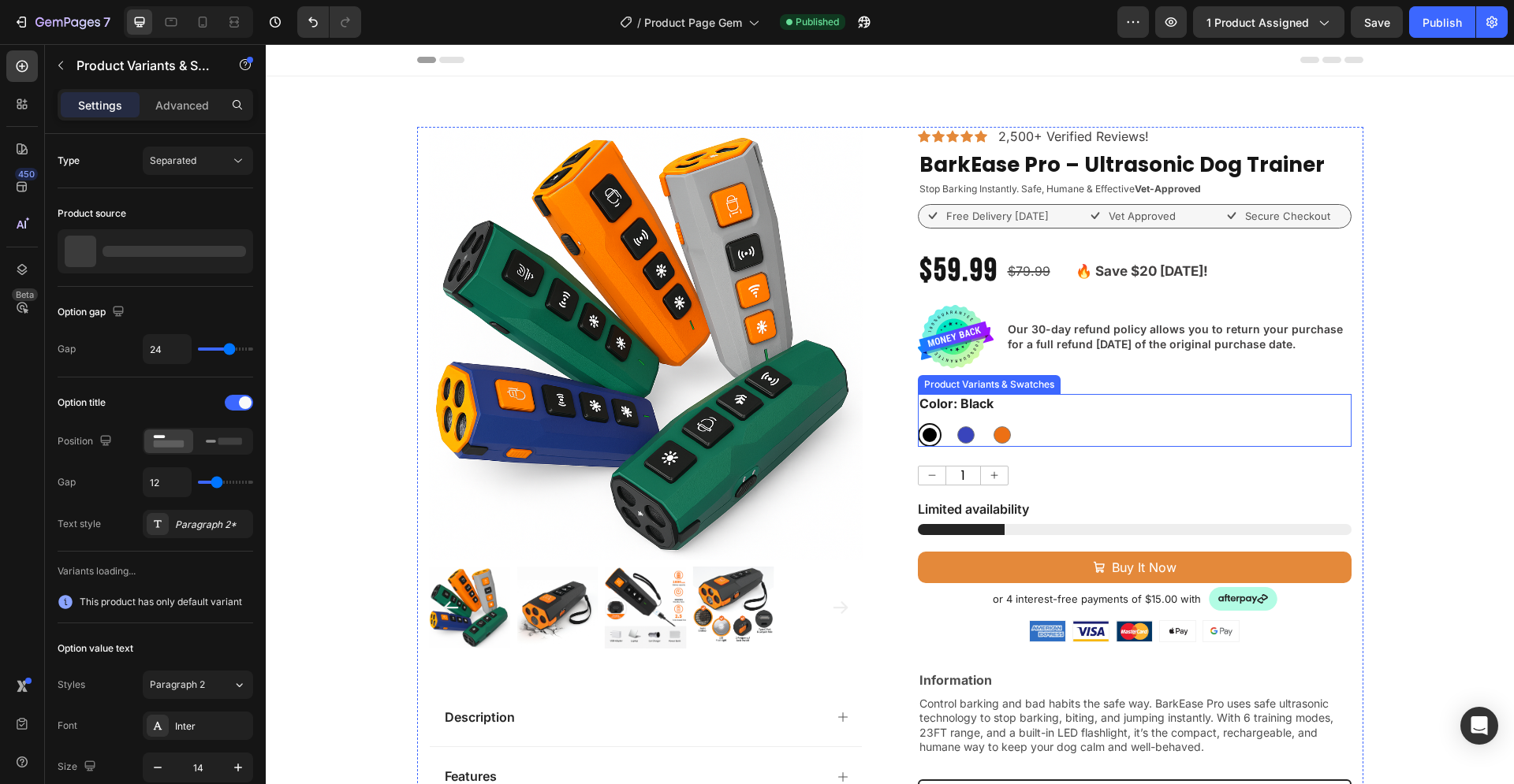
click at [1332, 422] on div "Color: Black Black Black Blue Blue Orange Orange" at bounding box center [1134, 420] width 434 height 53
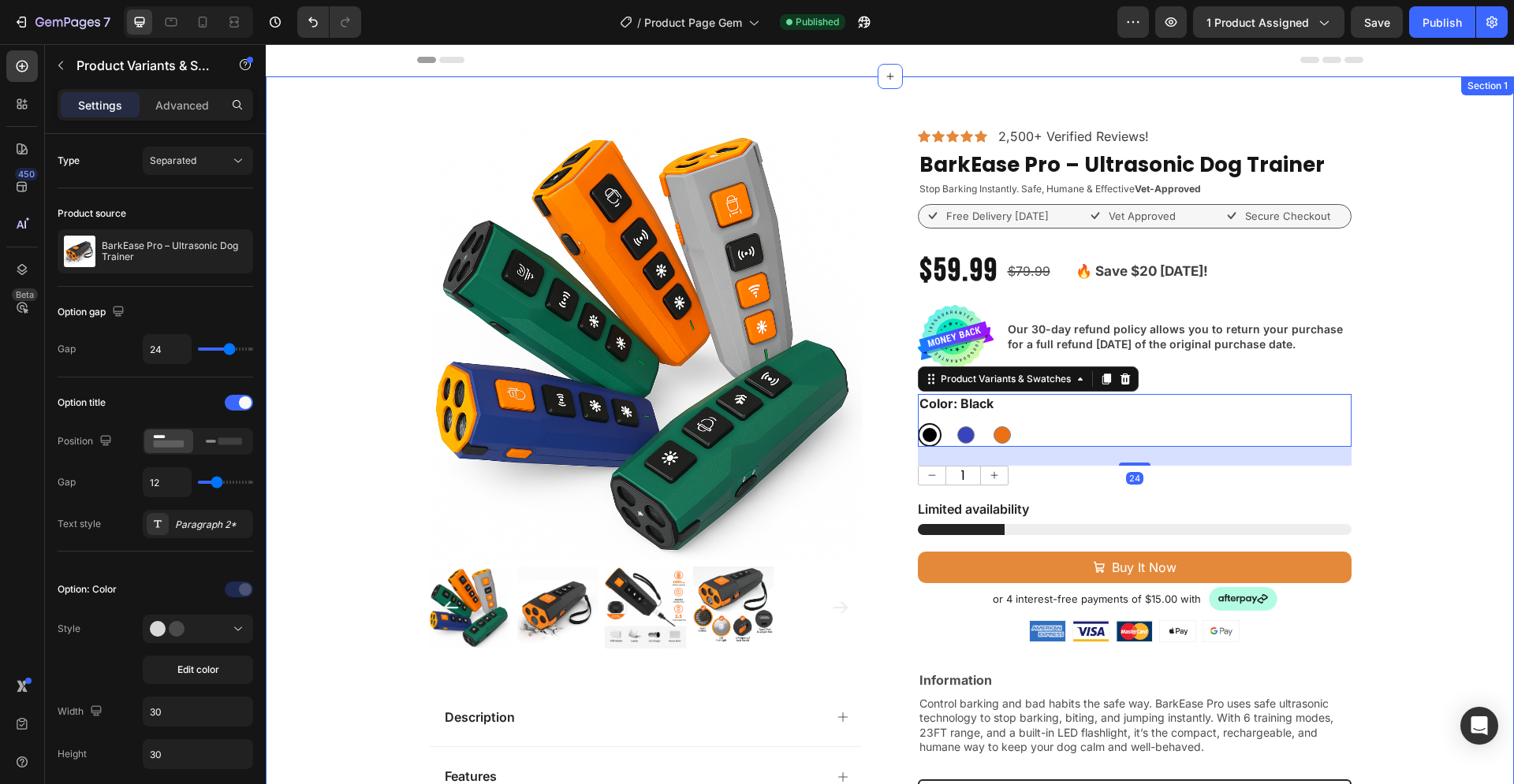
click at [1431, 408] on div "Product Images Description Features Key Benefits Safety Guidelines Refund Polic…" at bounding box center [890, 664] width 1248 height 1074
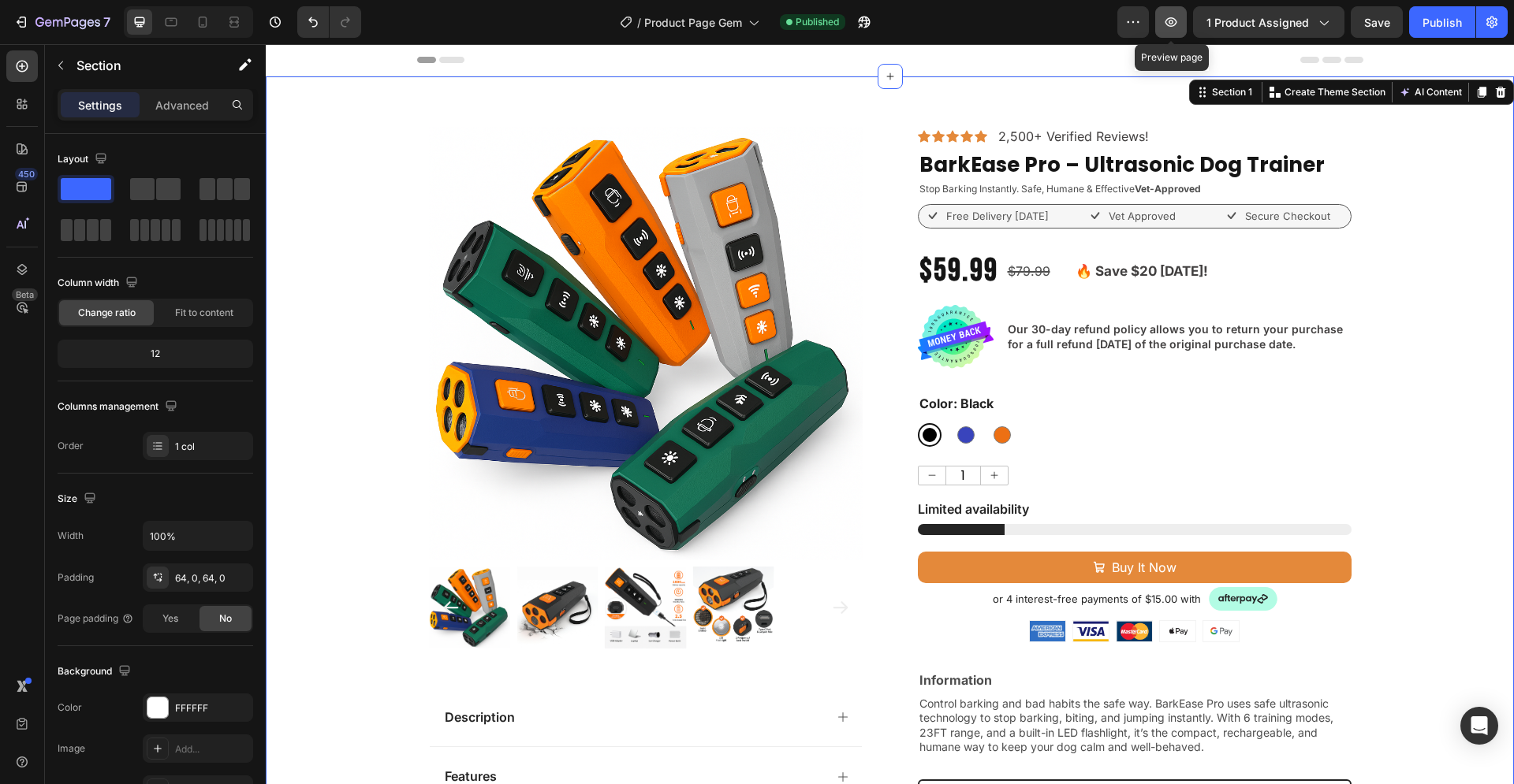
click at [1179, 24] on icon "button" at bounding box center [1170, 21] width 16 height 16
